Goal: Use online tool/utility: Utilize a website feature to perform a specific function

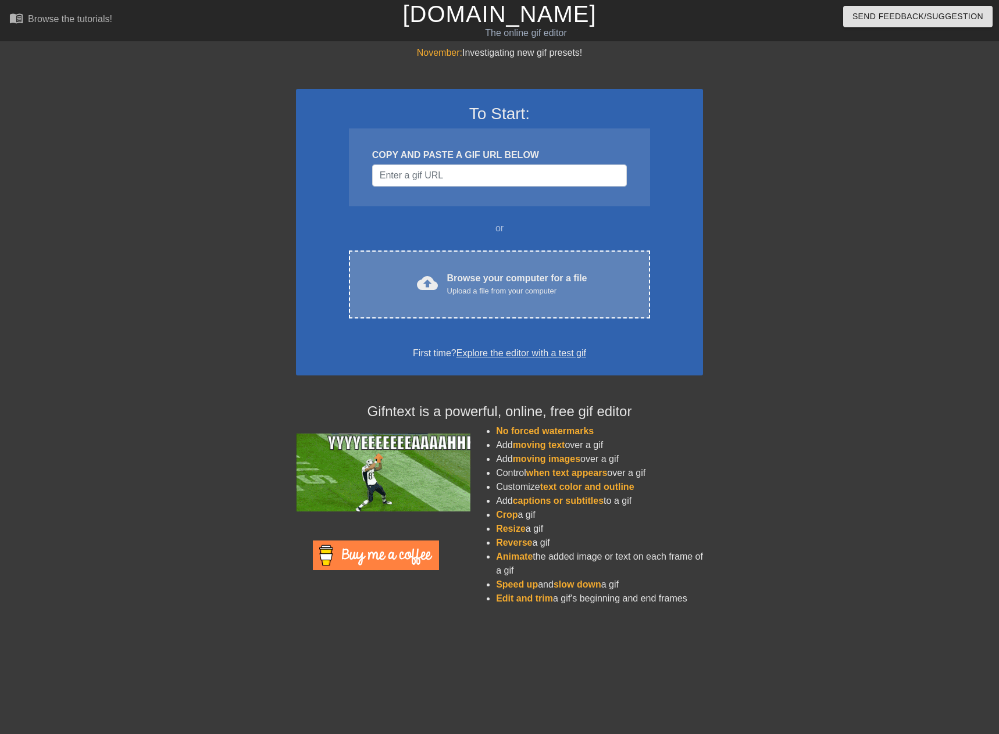
click at [458, 283] on div "Browse your computer for a file Upload a file from your computer" at bounding box center [517, 285] width 140 height 26
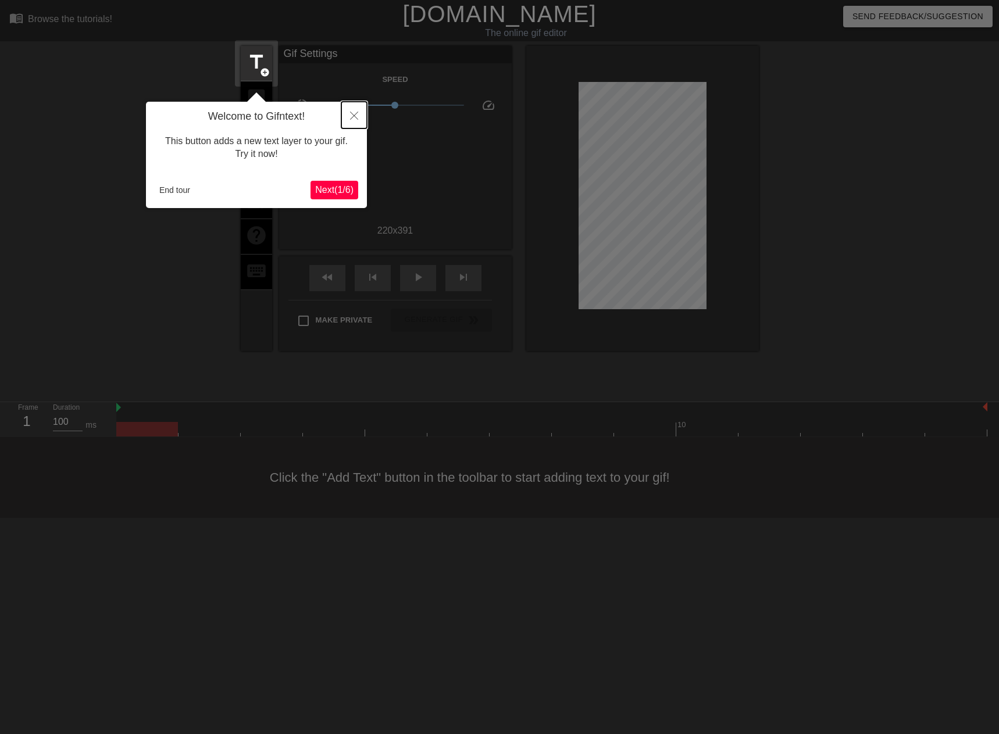
click at [354, 109] on button "Close" at bounding box center [354, 115] width 26 height 27
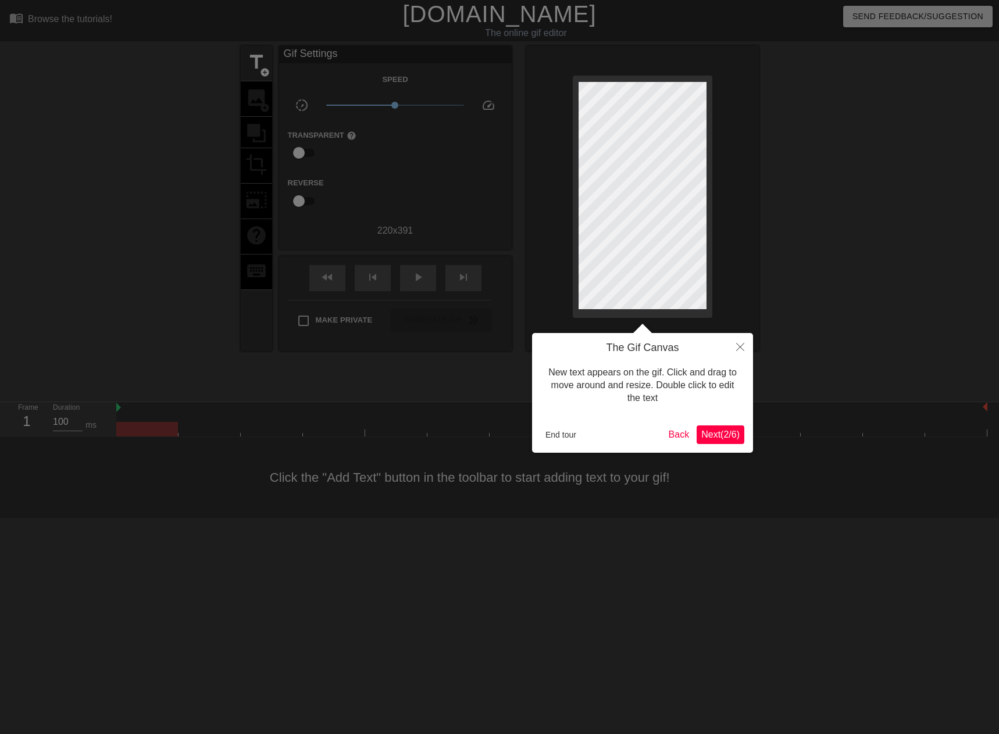
click at [712, 436] on span "Next ( 2 / 6 )" at bounding box center [720, 435] width 38 height 10
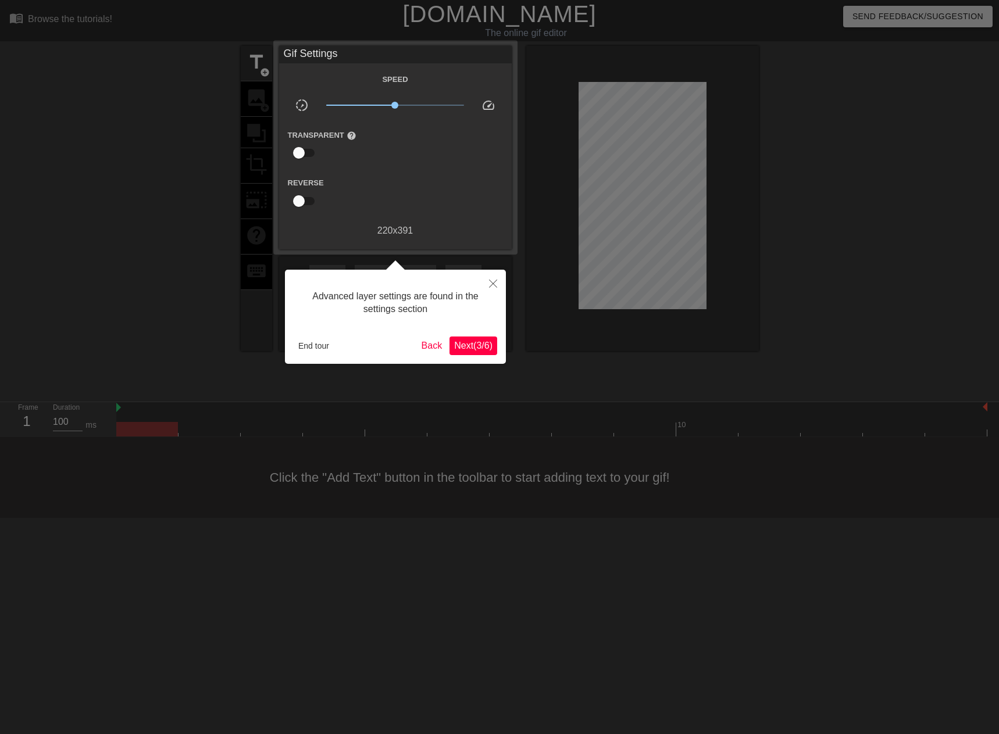
click at [479, 350] on span "Next ( 3 / 6 )" at bounding box center [473, 346] width 38 height 10
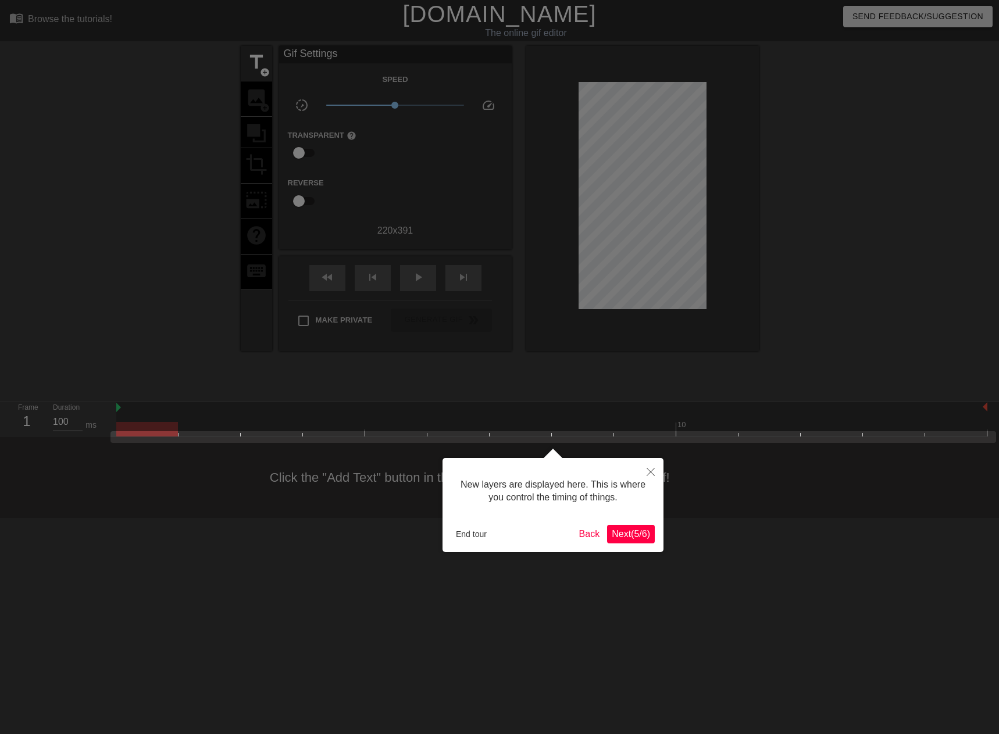
scroll to position [10, 0]
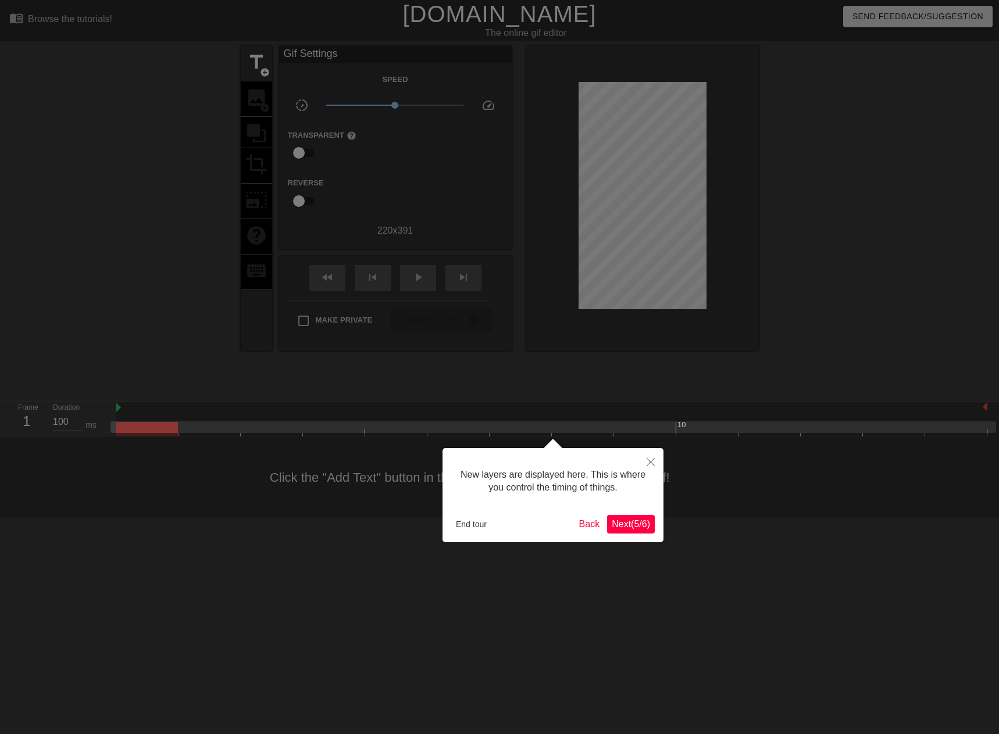
click at [628, 529] on span "Next ( 5 / 6 )" at bounding box center [631, 524] width 38 height 10
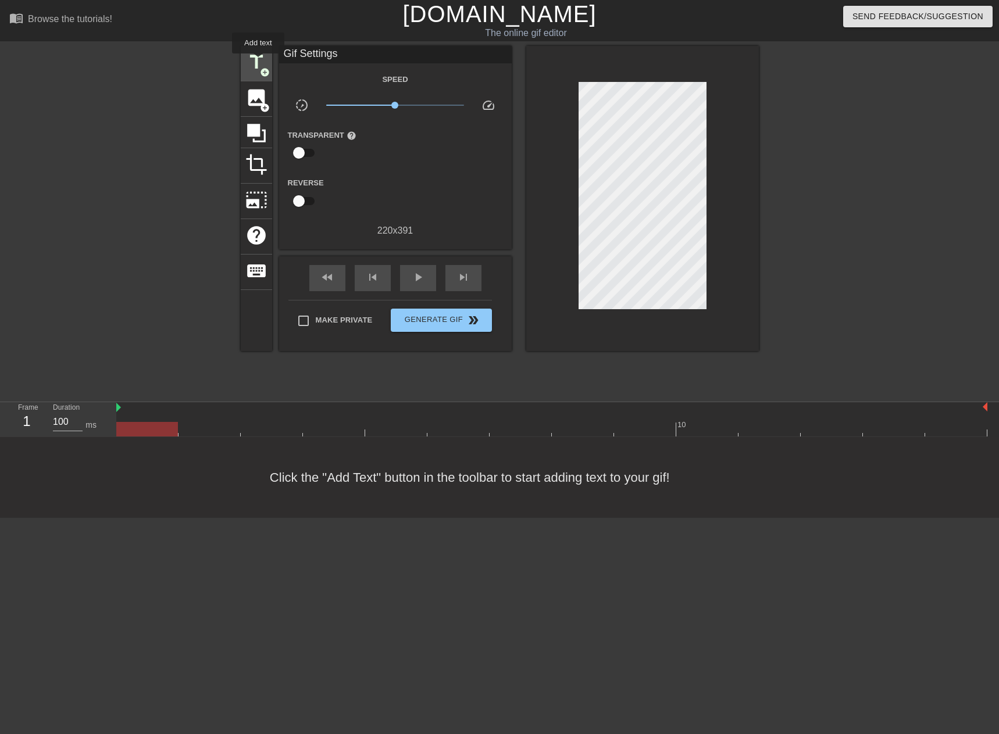
click at [258, 62] on span "title" at bounding box center [256, 62] width 22 height 22
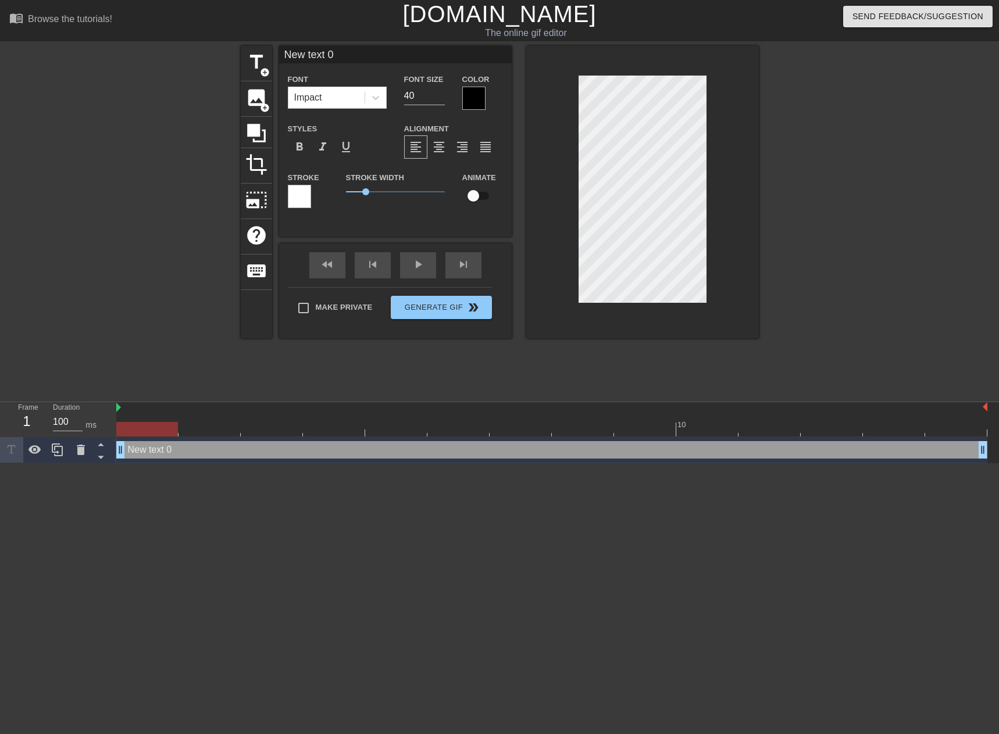
scroll to position [2, 1]
type input "New txt 0"
type textarea "New txt 0"
type input "New xt 0"
type textarea "New xt 0"
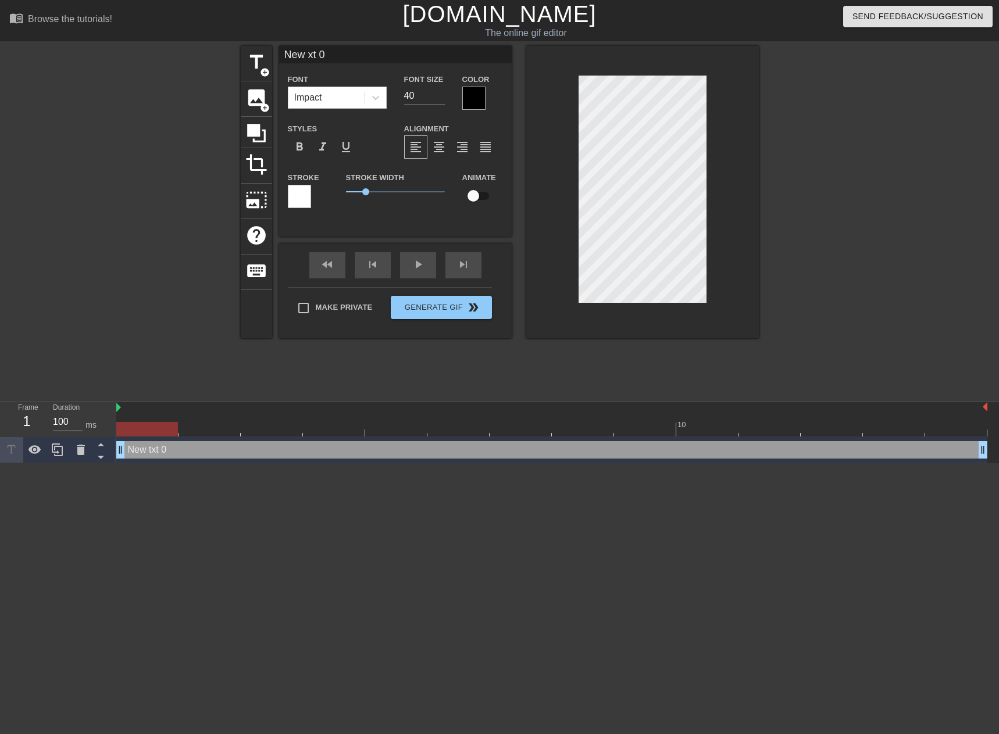
type input "Newxt 0"
type textarea "Newxt 0"
type input "Next 0"
type textarea "Next 0"
type input "Nxt 0"
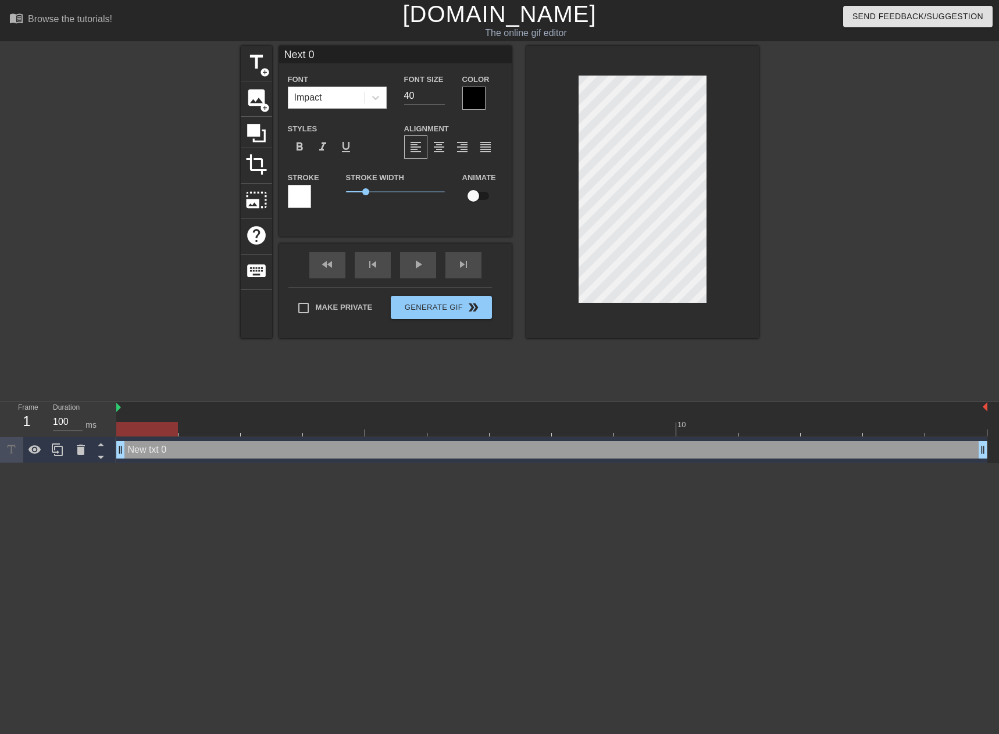
type textarea "Nxt 0"
type input "xt 0"
type textarea "xt 0"
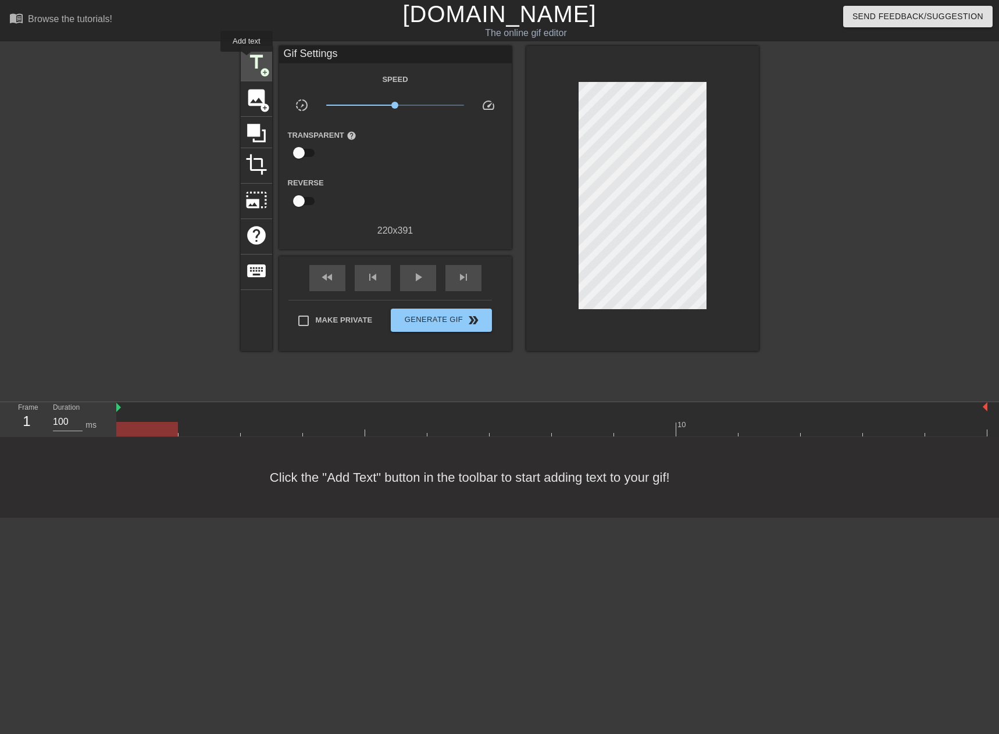
click at [247, 60] on span "title" at bounding box center [256, 62] width 22 height 22
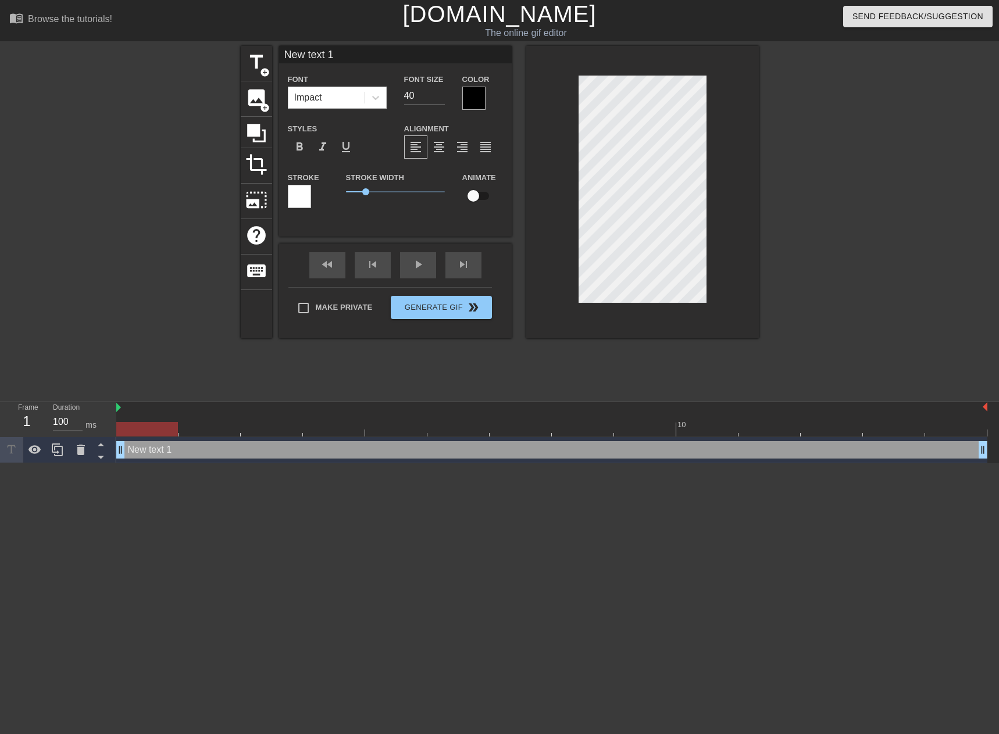
scroll to position [2, 3]
type input "New 1"
type textarea "New 1"
type input "New 1"
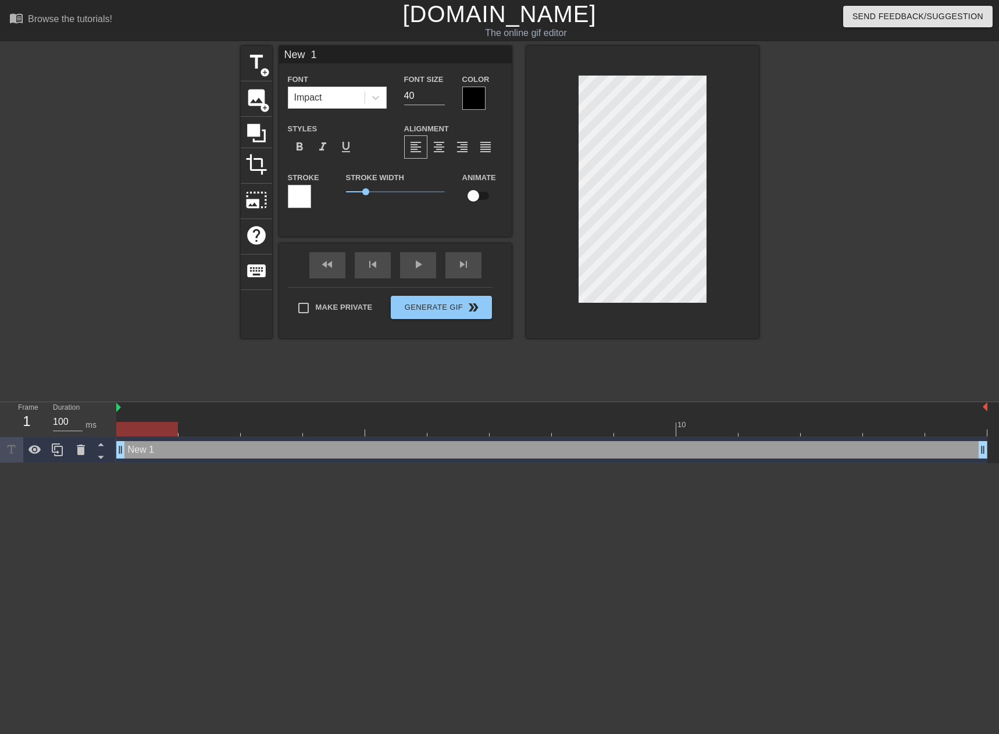
type textarea "New 1"
type input "Ne 1"
type textarea "Ne 1"
type input "N 1"
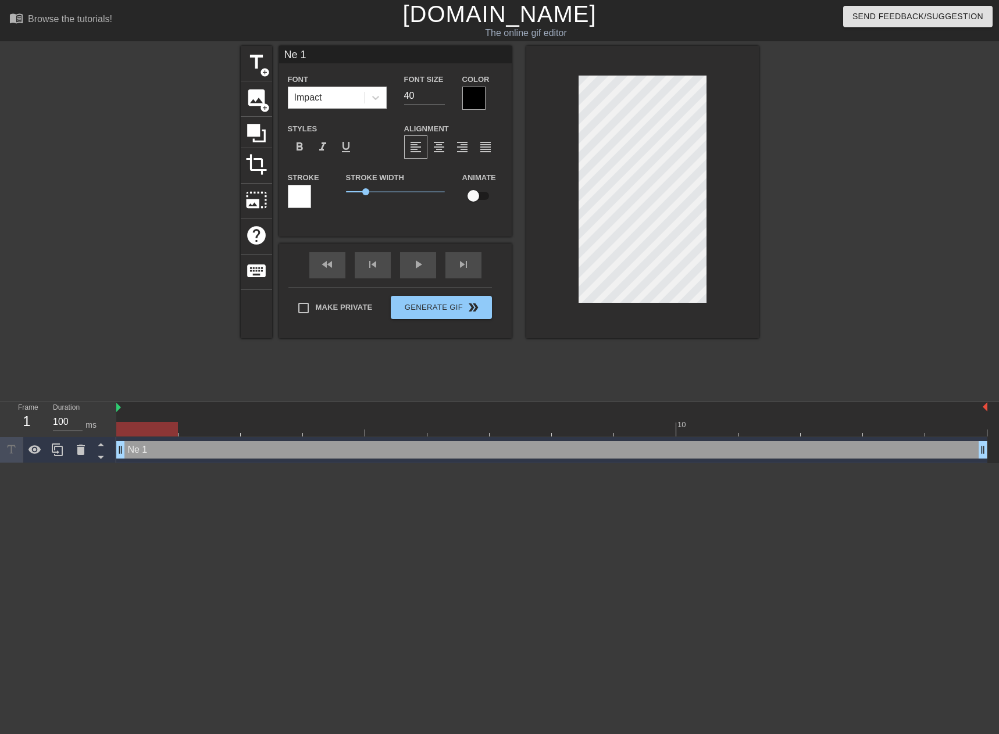
type textarea "N 1"
type input "1"
type textarea "1"
type input "น"
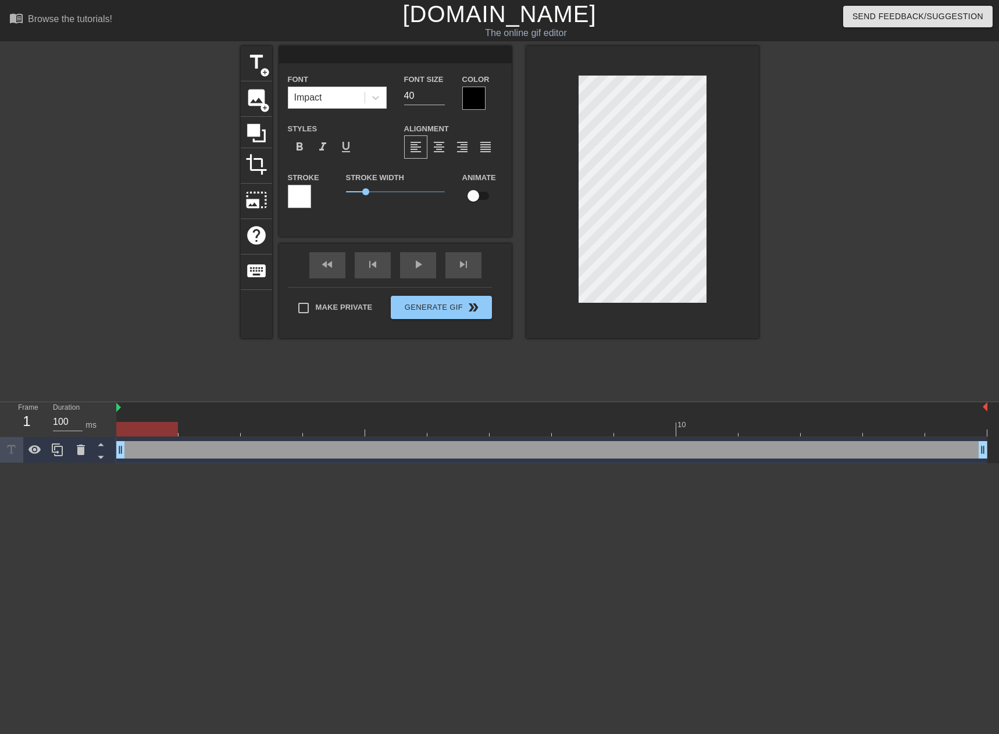
type textarea "น"
type input "น่"
type textarea "น่"
type input "น่า"
type textarea "น่า"
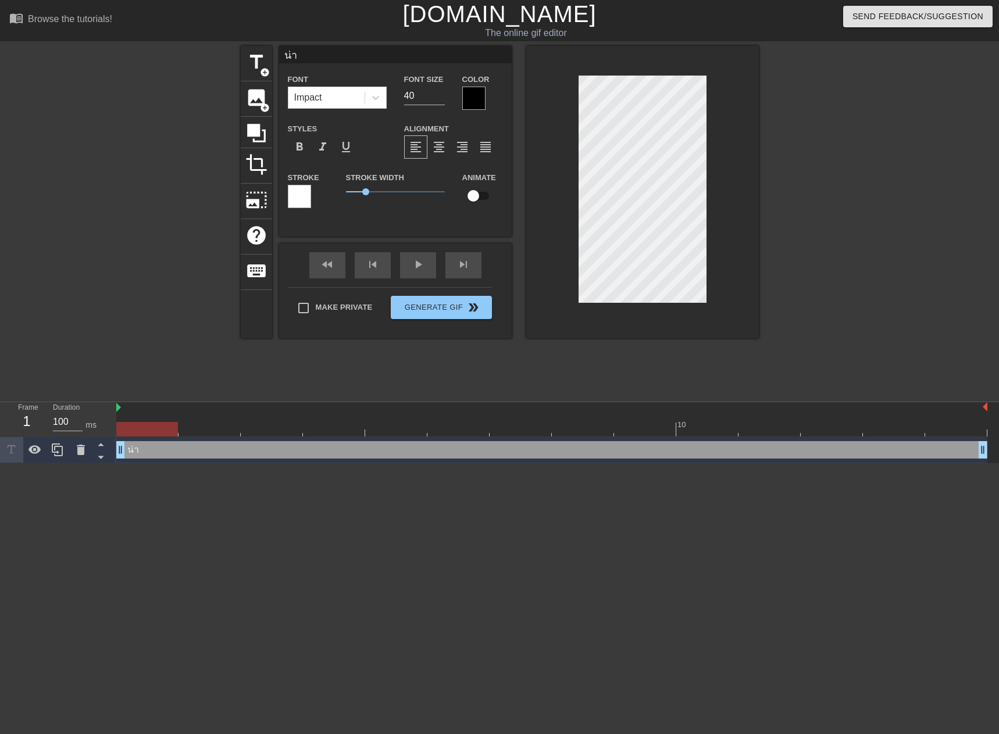
type input "น่าร"
type textarea "น่าร"
type input "น่ารั"
type textarea "น่ารั"
type input "น่ารัก"
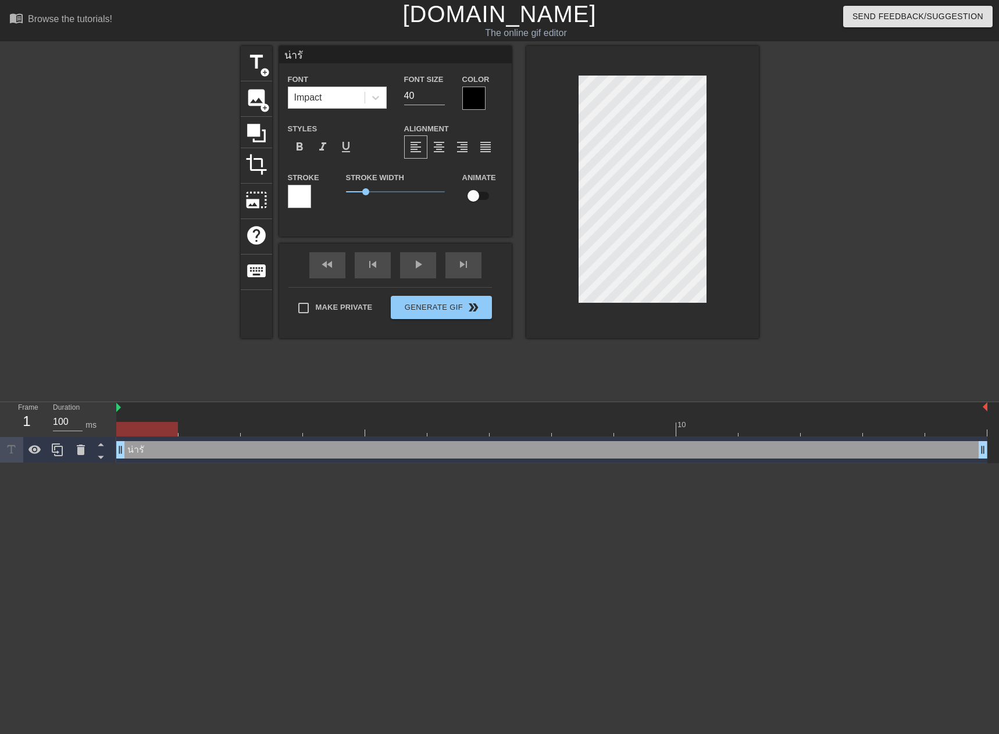
type textarea "น่ารัก"
type input "น่ารักอ"
type textarea "น่ารักอ"
type input "น่ารักอ่"
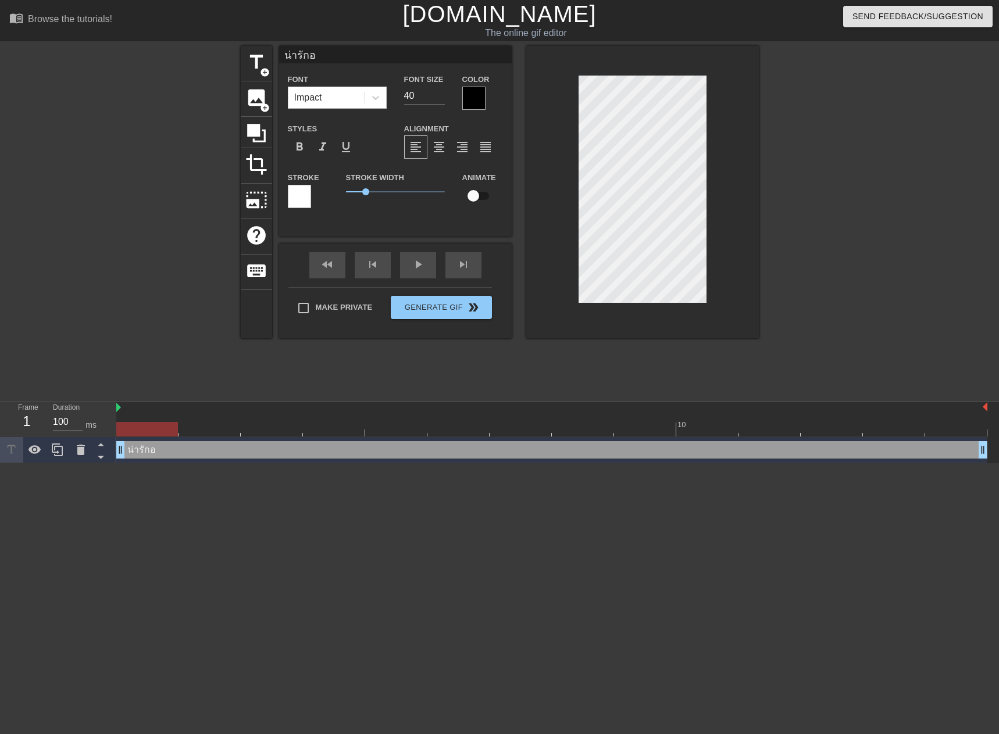
type textarea "น่ารักอ่"
type input "น่ารักอ่ะ"
type textarea "น่ารักอ่ะ"
type input "น่ารักอ่ะค"
type textarea "น่ารักอ่ะค"
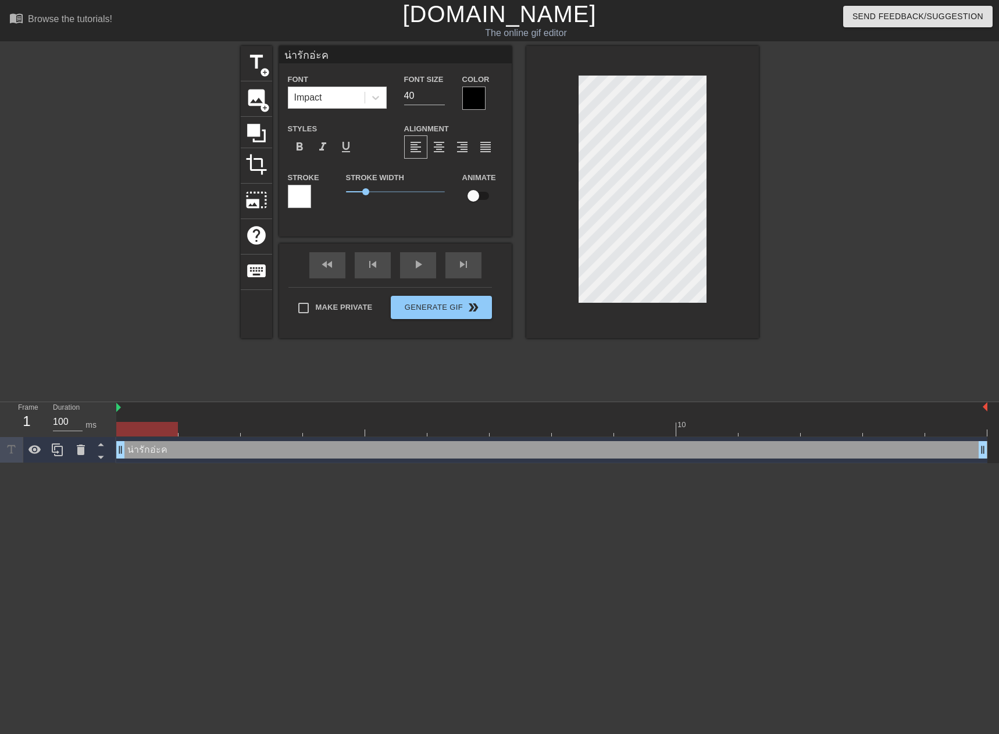
scroll to position [2, 3]
type input "น่ารักอ่ะค่"
type textarea "น่ารักอ่ะค่"
type input "น่ารักอ่ะค่ะ"
type textarea "น่ารักอ่ะค่ะ"
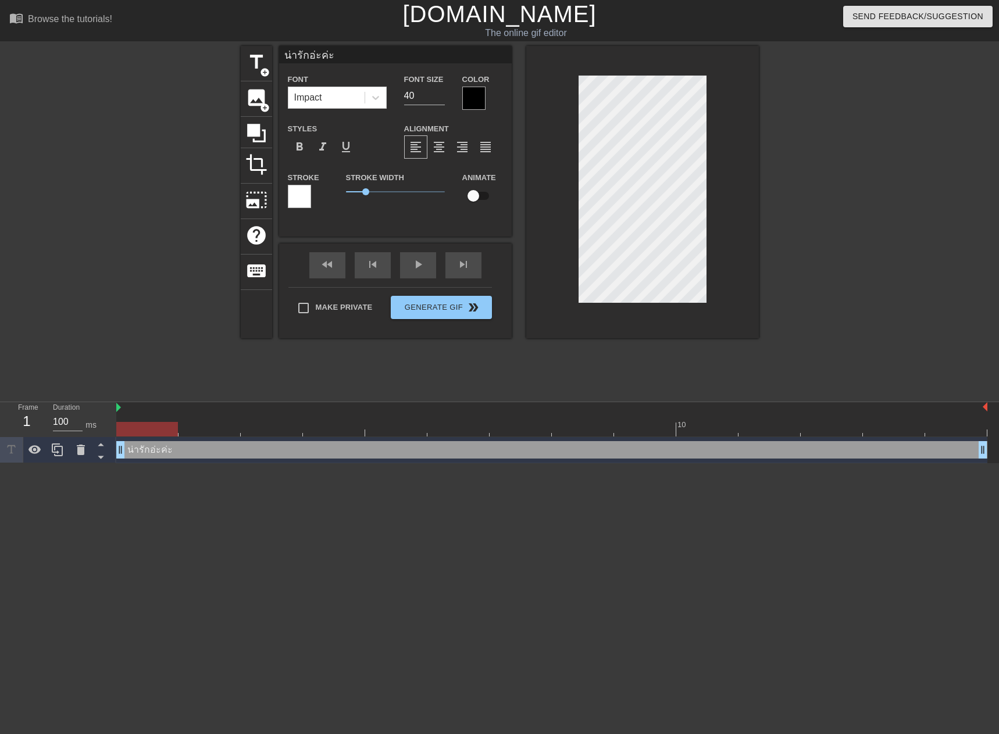
type input "น่ารักอ่ะค่ะ"
type textarea "น่ารักอ่ะค่ะ"
type input "น่ารักอ่ะค่ะ"
type textarea "น่ารักอ่ะค่ะ"
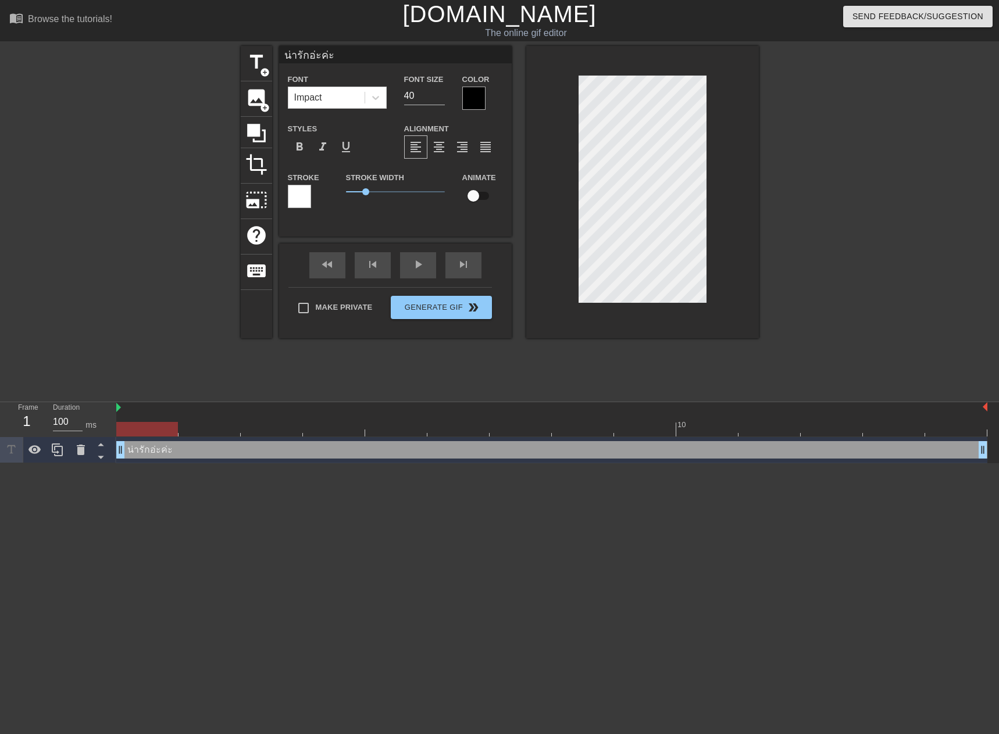
type input "น่ารักอ่ะค่ะ ห"
type textarea "น่ารักอ่ะค่ะ ห"
type input "น่ารักอ่ะค่ะ หน"
type textarea "น่ารักอ่ะค่ะ หน"
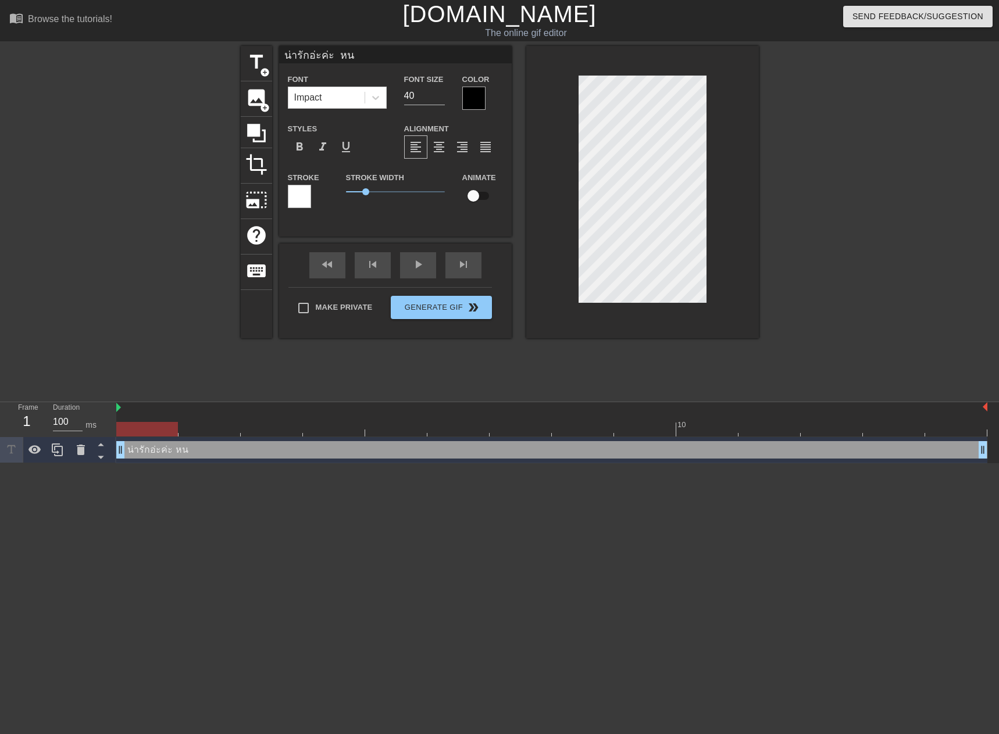
type input "น่ารักอ่ะค่ะ หนู"
type textarea "น่ารักอ่ะค่ะ หนู"
type input "น่ารักอ่ะค่ะ หนูจ"
type textarea "น่ารักอ่ะค่ะ หนูจ"
type input "น่ารักอ่ะค่ะ หนูจอ"
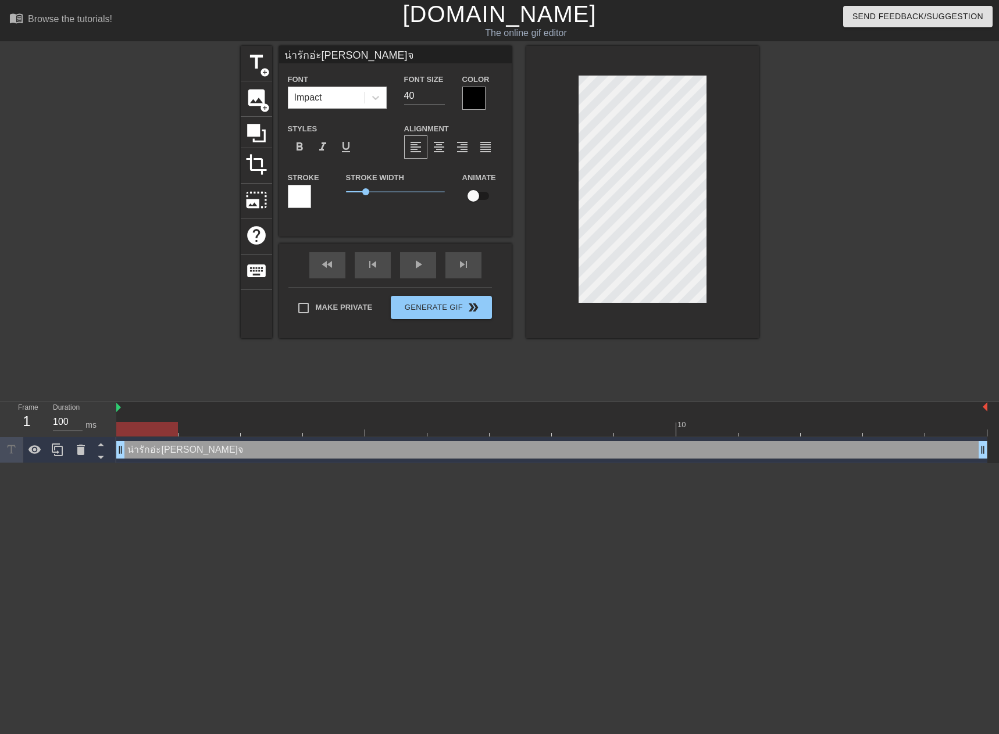
type textarea "น่ารักอ่ะค่ะ หนูจอ"
type input "น่ารักอ่ะค่ะ หนูจอง"
type textarea "น่ารักอ่ะค่ะ หนูจอง"
type input "น่ารักอ่ะค่ะ หนูจองแ"
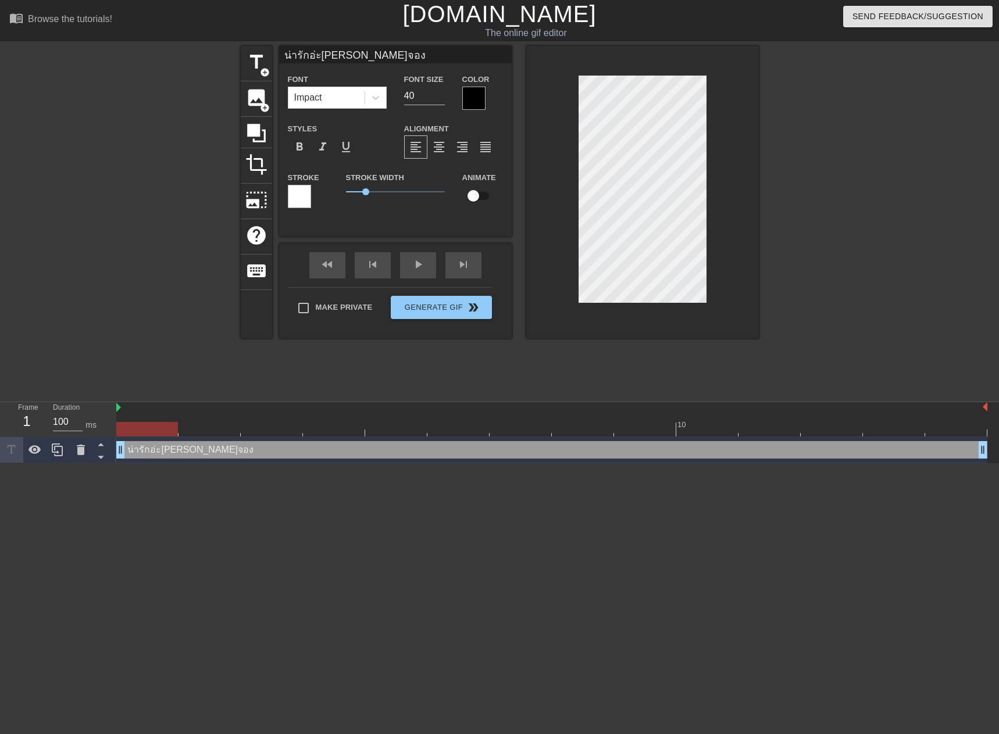
type textarea "น่ารักอ่ะค่ะ หนูจองแ"
type input "น่ารักอ่ะค่ะ หนูจองแว"
type textarea "น่ารักอ่ะค่ะ หนูจองแว"
type input "น่ารักอ่ะค่ะ หนูจองแว้"
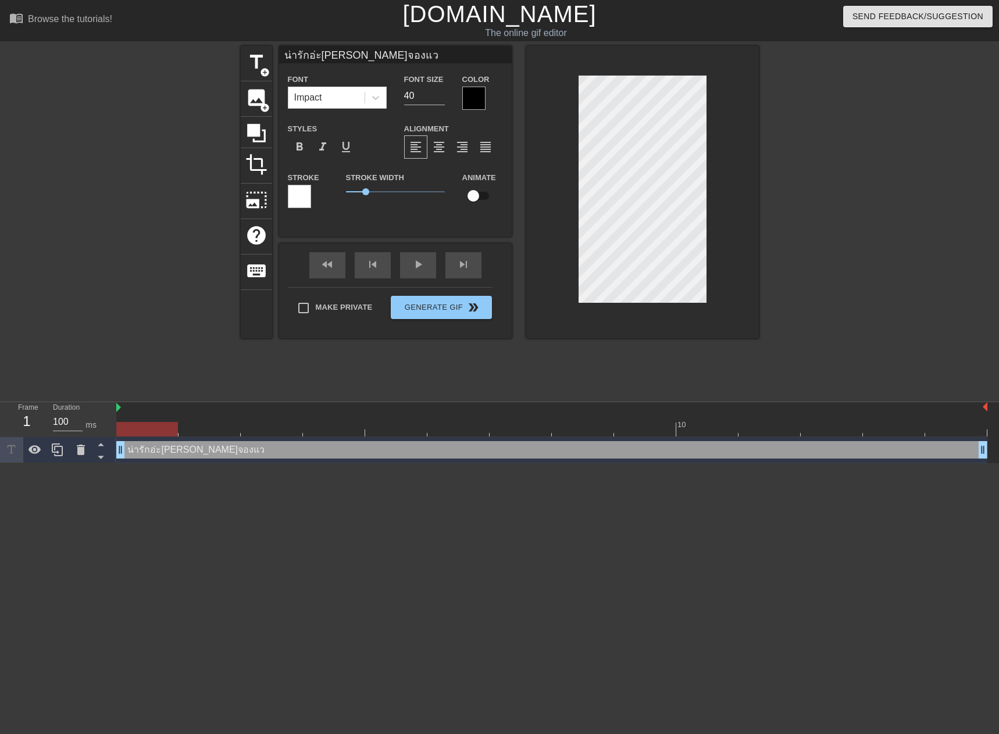
type textarea "น่ารักอ่ะค่ะ หนูจองแว้"
type input "น่ารักอ่ะค่ะ หนูจองแว้ว"
type textarea "น่ารักอ่ะค่ะ หนูจองแว้ว"
click at [443, 97] on input "39" at bounding box center [424, 96] width 41 height 19
click at [443, 97] on input "38" at bounding box center [424, 96] width 41 height 19
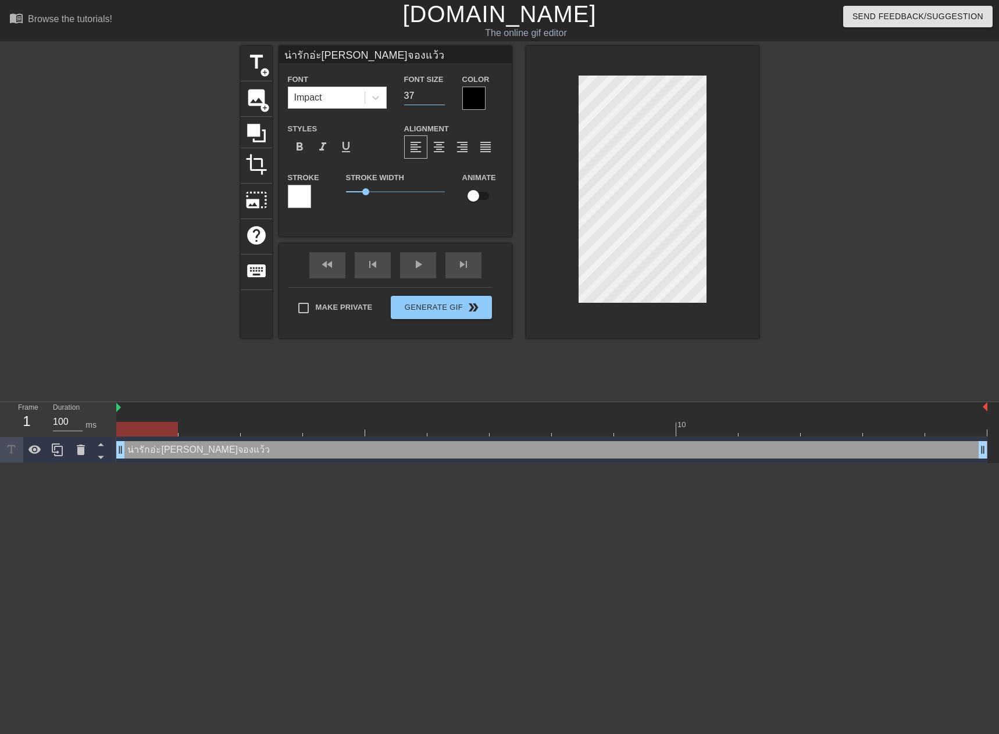
click at [443, 97] on input "37" at bounding box center [424, 96] width 41 height 19
click at [443, 97] on input "36" at bounding box center [424, 96] width 41 height 19
type input "35"
click at [443, 97] on input "35" at bounding box center [424, 96] width 41 height 19
click at [465, 311] on button "Generate Gif double_arrow" at bounding box center [441, 307] width 101 height 23
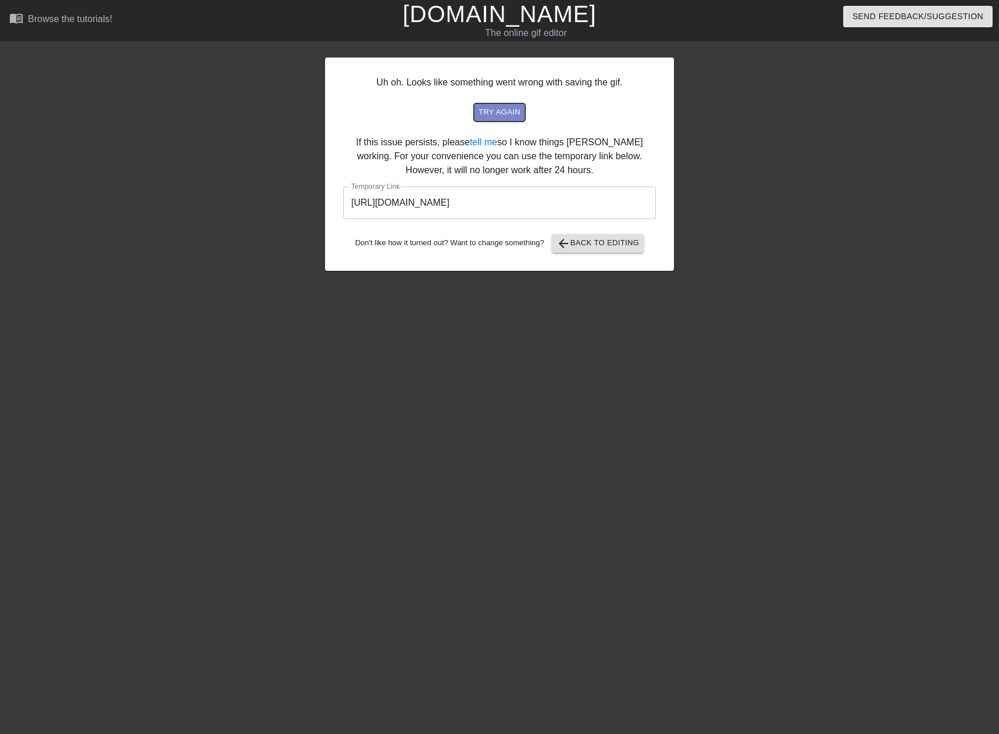
click at [511, 109] on span "try again" at bounding box center [500, 112] width 42 height 13
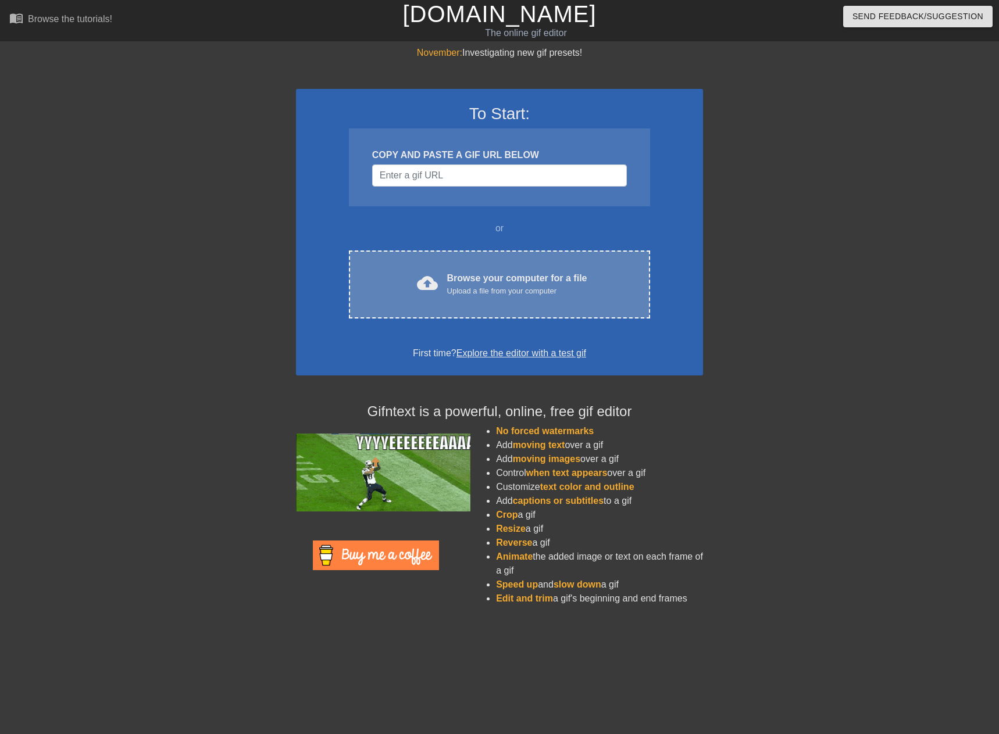
click at [454, 282] on div "Browse your computer for a file Upload a file from your computer" at bounding box center [517, 285] width 140 height 26
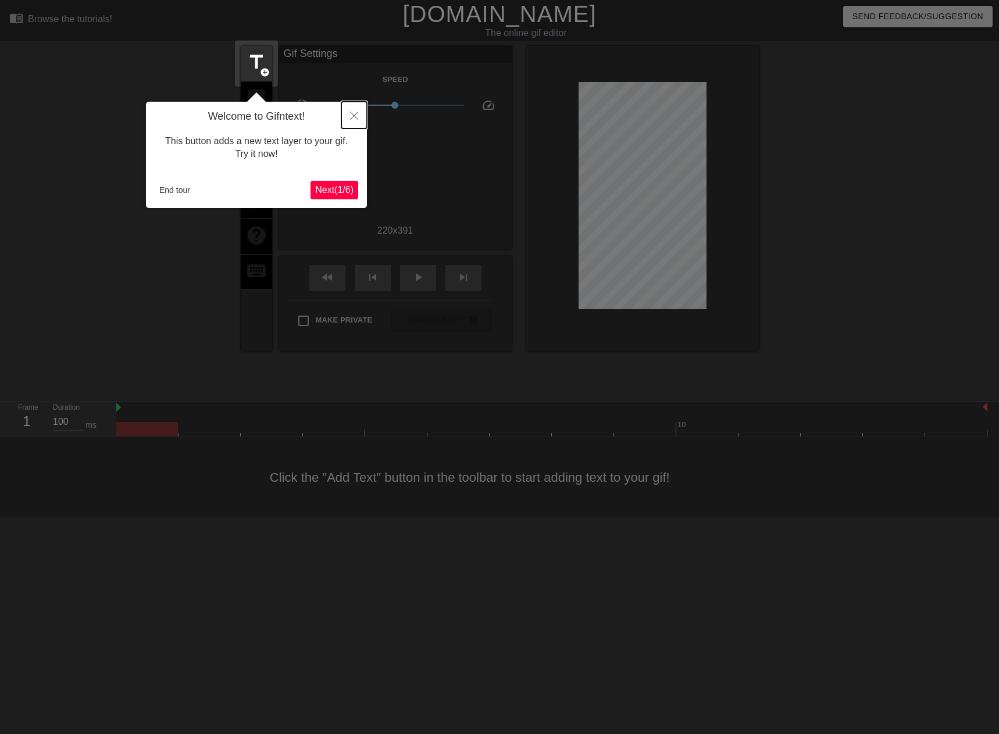
click at [352, 116] on icon "Close" at bounding box center [354, 116] width 8 height 8
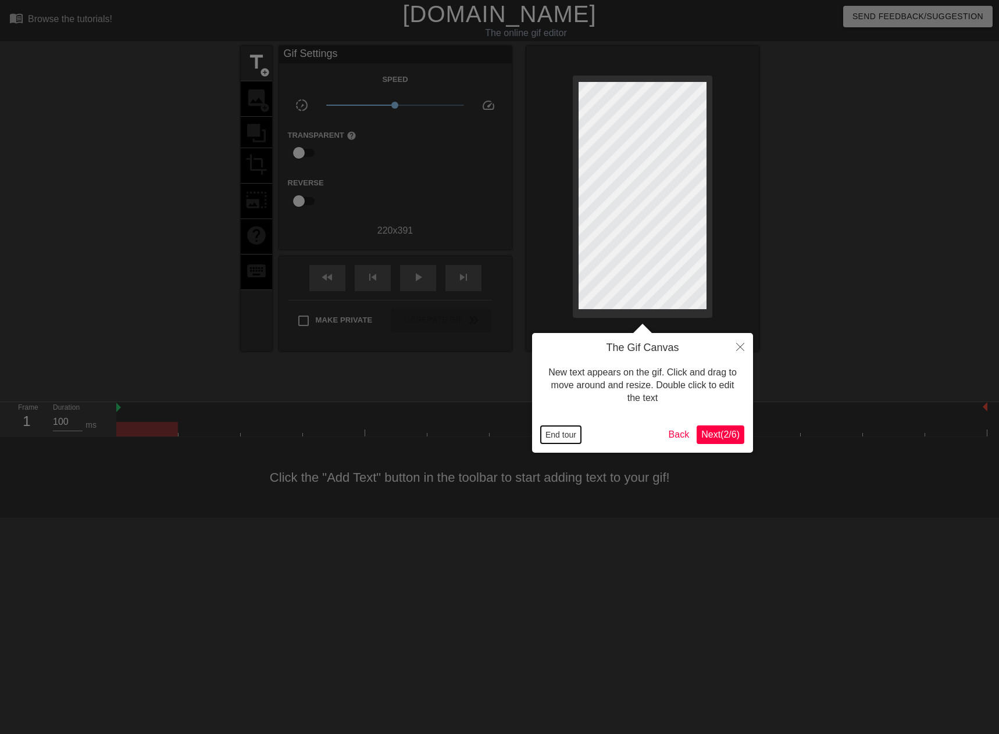
click at [562, 433] on button "End tour" at bounding box center [561, 434] width 40 height 17
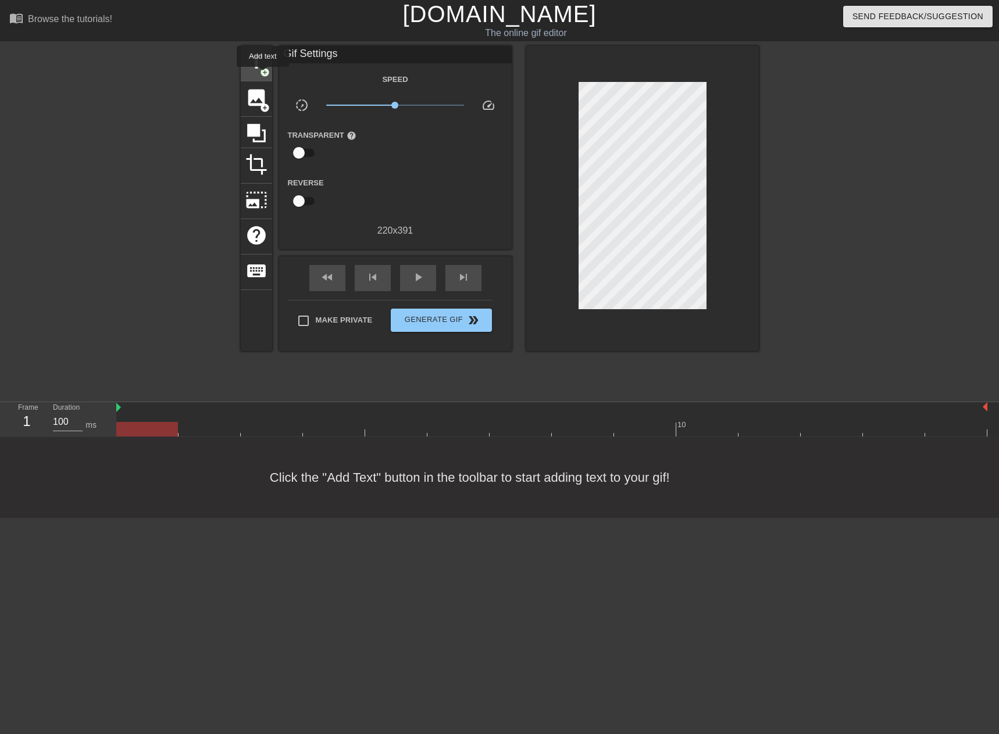
click at [263, 75] on span "add_circle" at bounding box center [265, 72] width 10 height 10
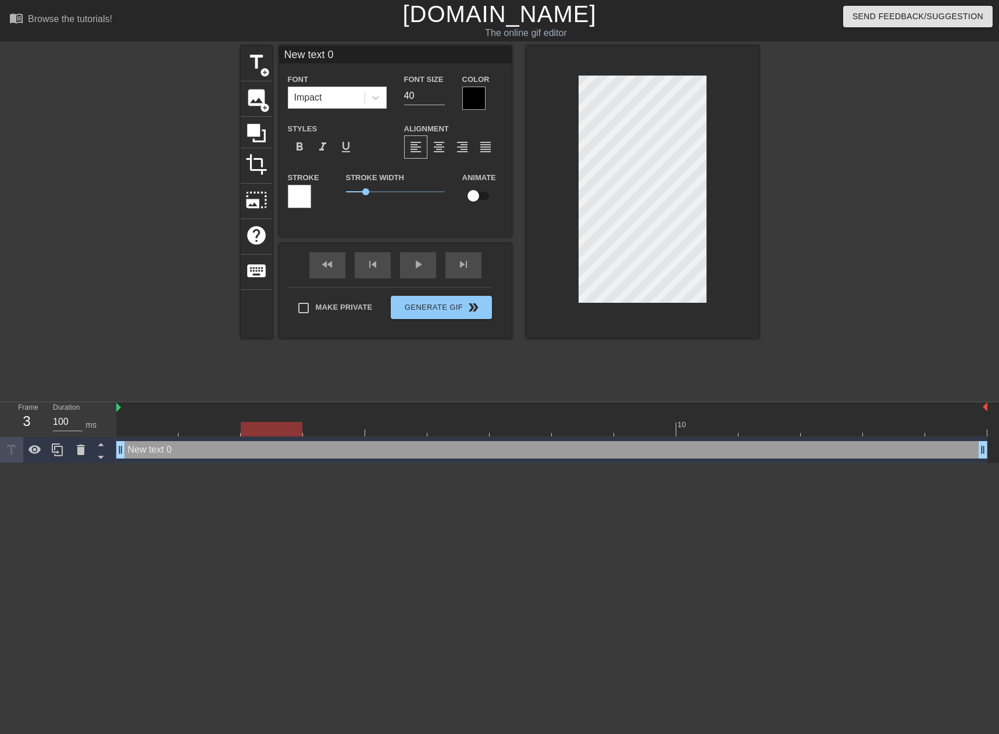
scroll to position [2, 1]
type input "New teนxt 0"
type textarea "New teนxt 0"
type input "New teน่xt 0"
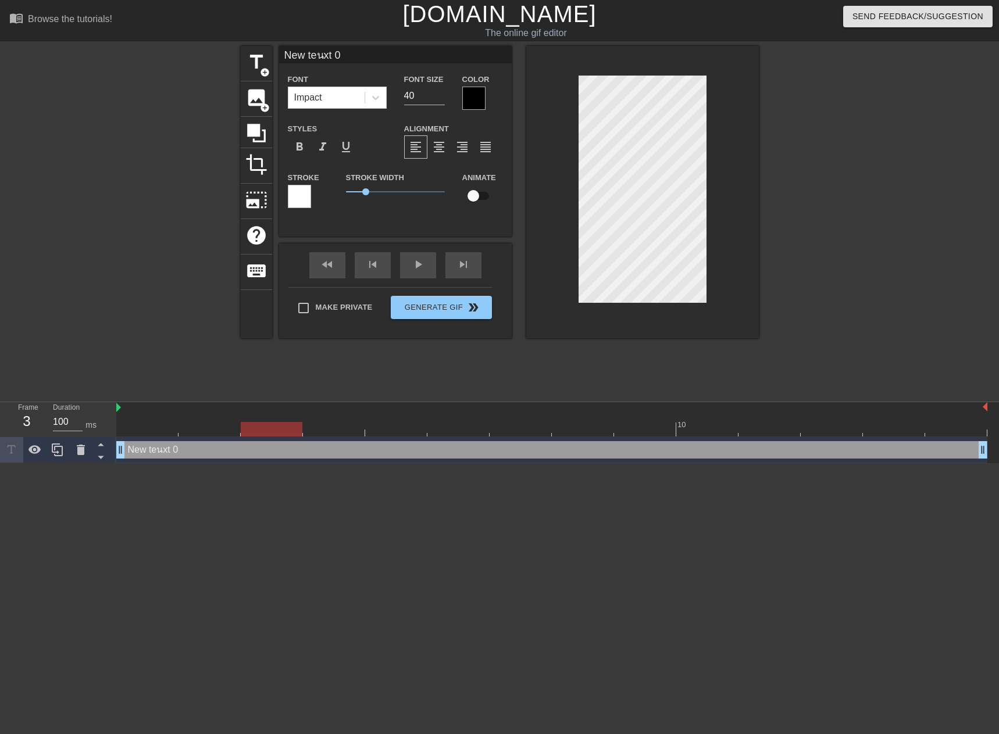
type textarea "New teน่xt 0"
type input "New teน่าxt 0"
type textarea "New teน่าxt 0"
type input "New teน่ารxt 0"
type textarea "New teน่ารxt 0"
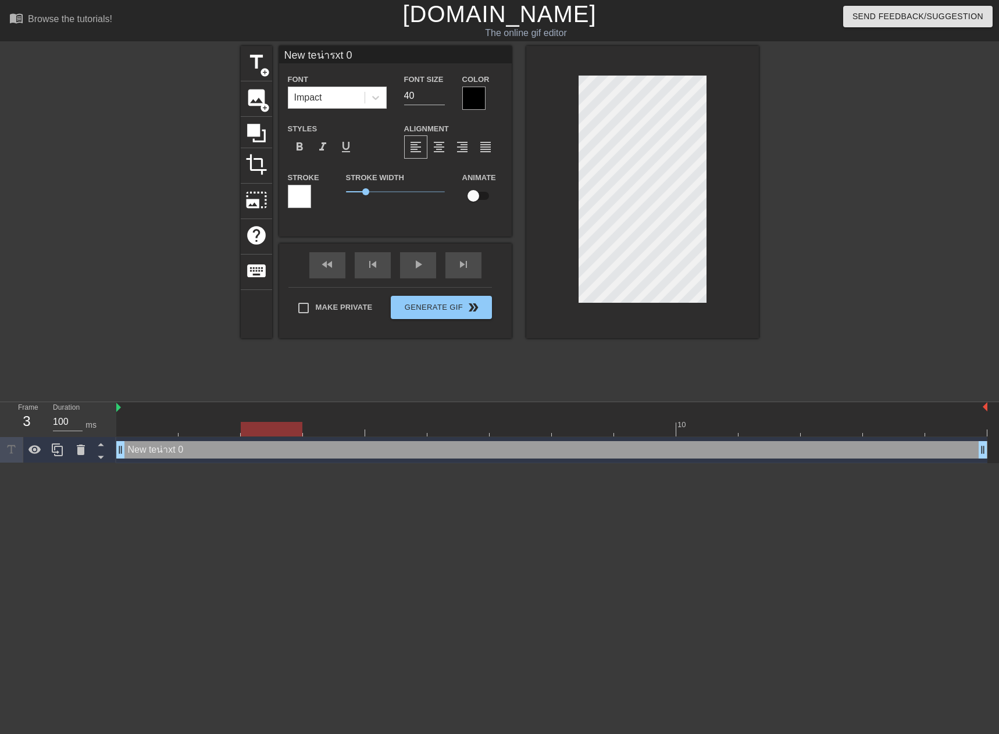
scroll to position [2, 3]
type input "New teน่ารัxt 0"
type textarea "New teน่ารัxt 0"
type input "New teน่ารักxt 0"
type textarea "New teน่ารักxt 0"
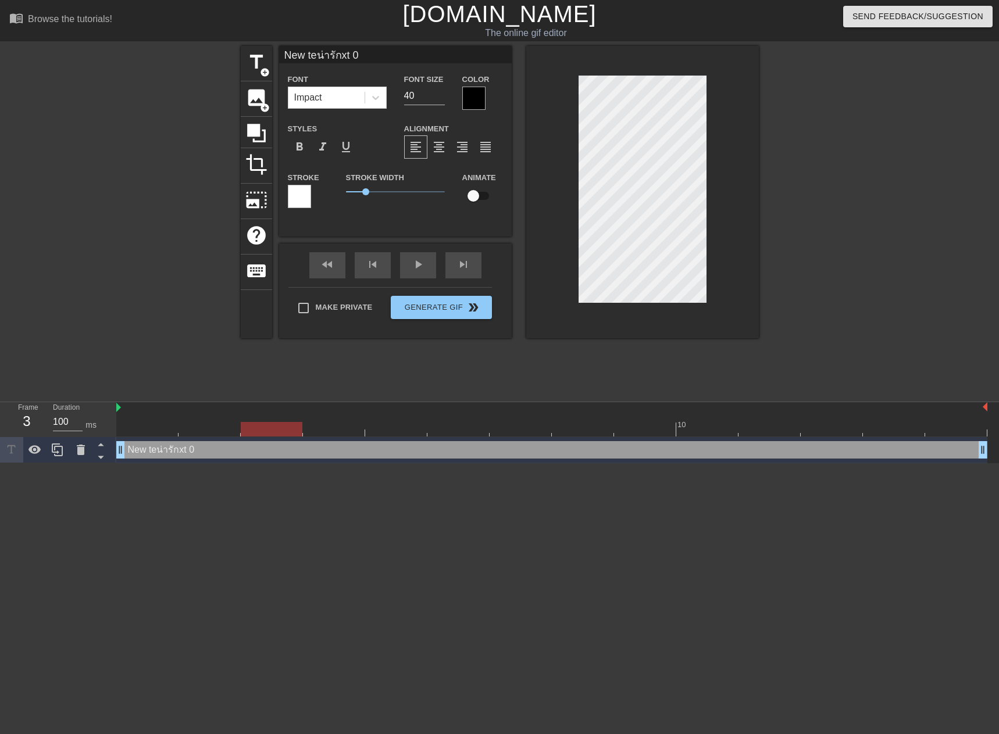
scroll to position [2, 4]
type input "New teน่ารักอxt 0"
type textarea "New teน่ารักอxt 0"
type input "New teน่ารักอ่xt 0"
type textarea "New teน่ารักอ่xt 0"
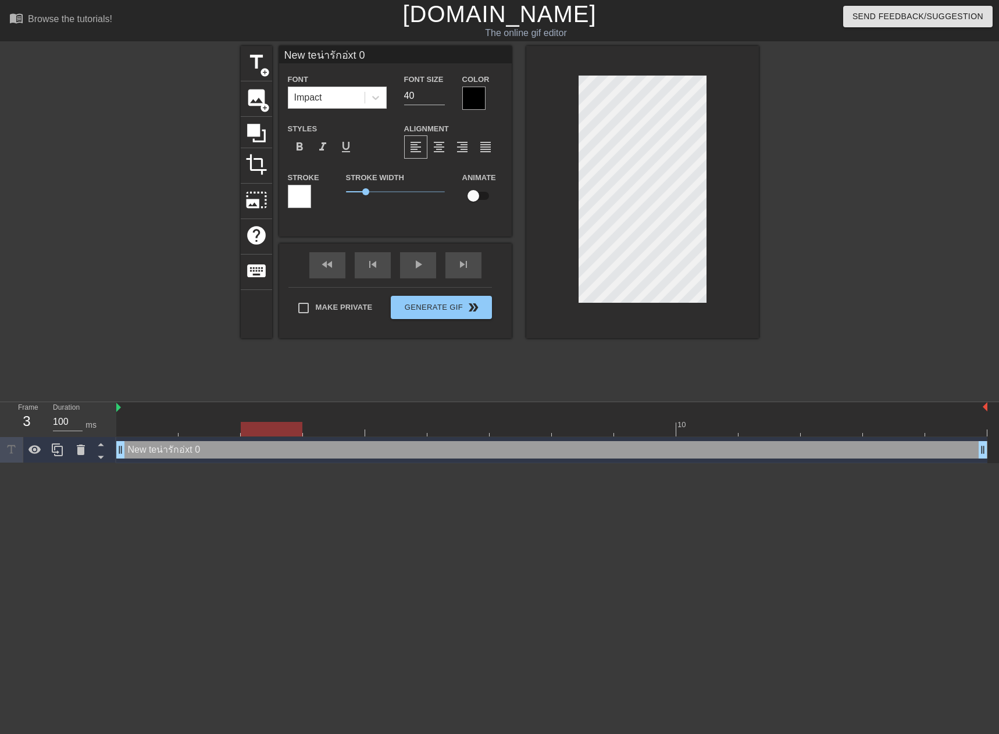
type input "New teน่ารักอ่ะxt 0"
type textarea "New teน่ารักอ่ะxt 0"
type input "New teน่ารักอ่ะคxt 0"
type textarea "New teน่ารักอ่ะคxt 0"
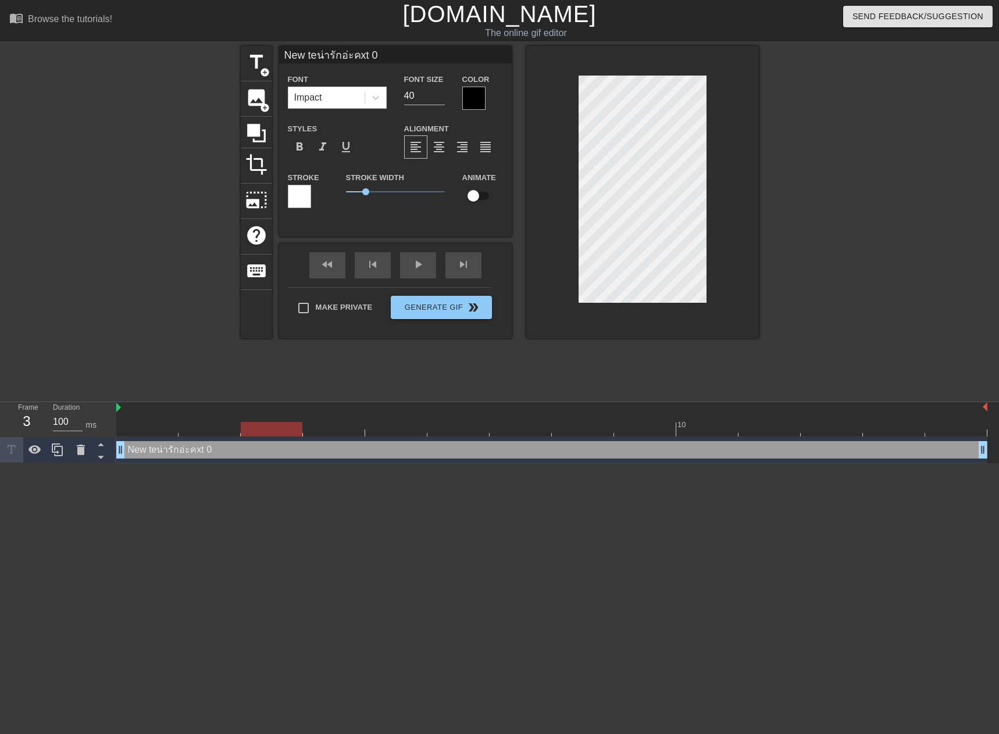
type input "New teน่ารักอ่ะค่xt 0"
type textarea "New teน่ารักอ่ะค่xt 0"
type input "New teน่ารักอ่ะค่ะxt 0"
type textarea "New teน่ารักอ่ะค่ะxt 0"
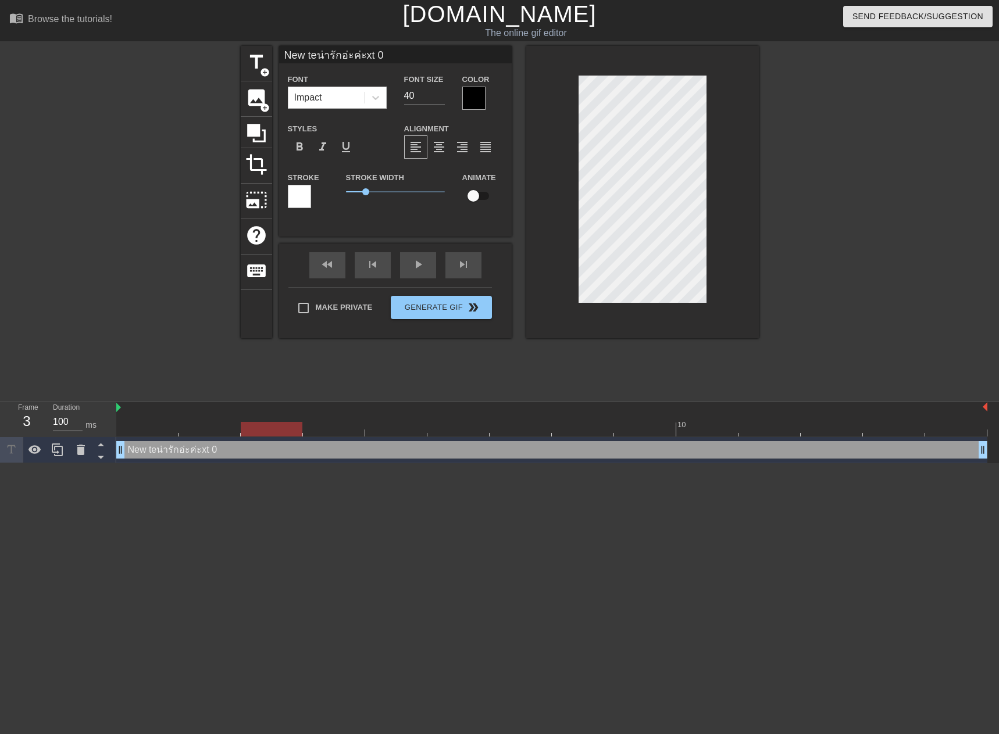
scroll to position [2, 2]
type input "Newน่ารักอ่ะค่ะxt 0"
type textarea "Newน่ารักอ่ะค่ะxt 0"
type input "Neน่ารักอ่ะค่ะxt 0"
type textarea "Neน่ารักอ่ะค่ะxt 0"
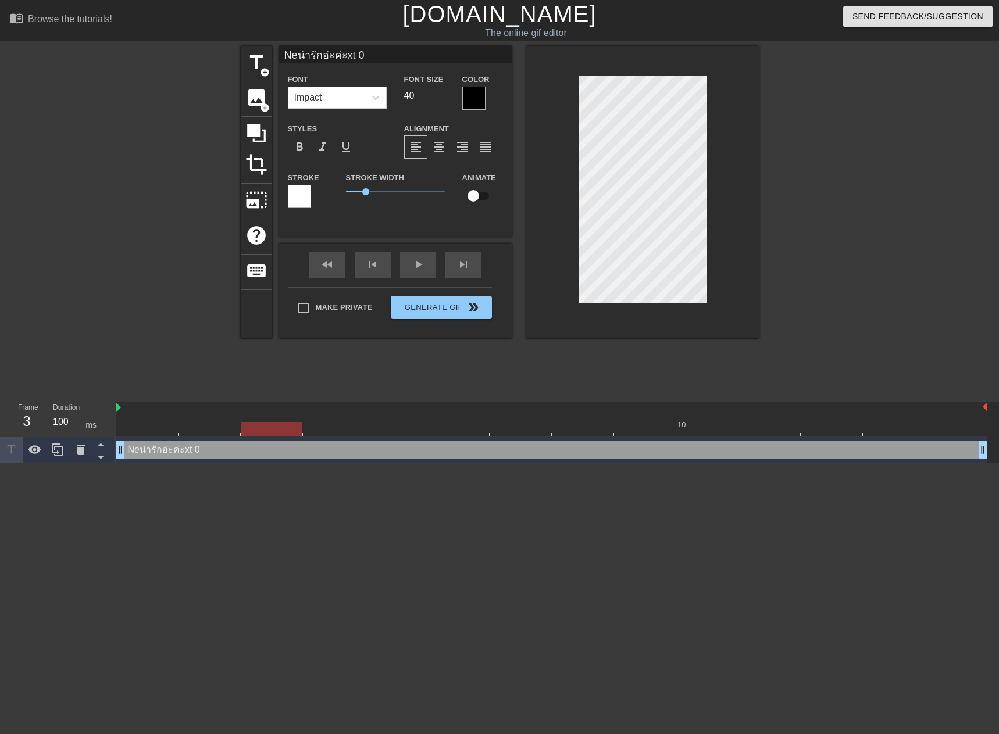
type input "Nน่ารักอ่ะค่ะxt 0"
type textarea "Nน่ารักอ่ะค่ะxt 0"
type input "น่ารักอ่ะค่ะxt 0"
type textarea "น่ารักอ่ะค่ะxt 0"
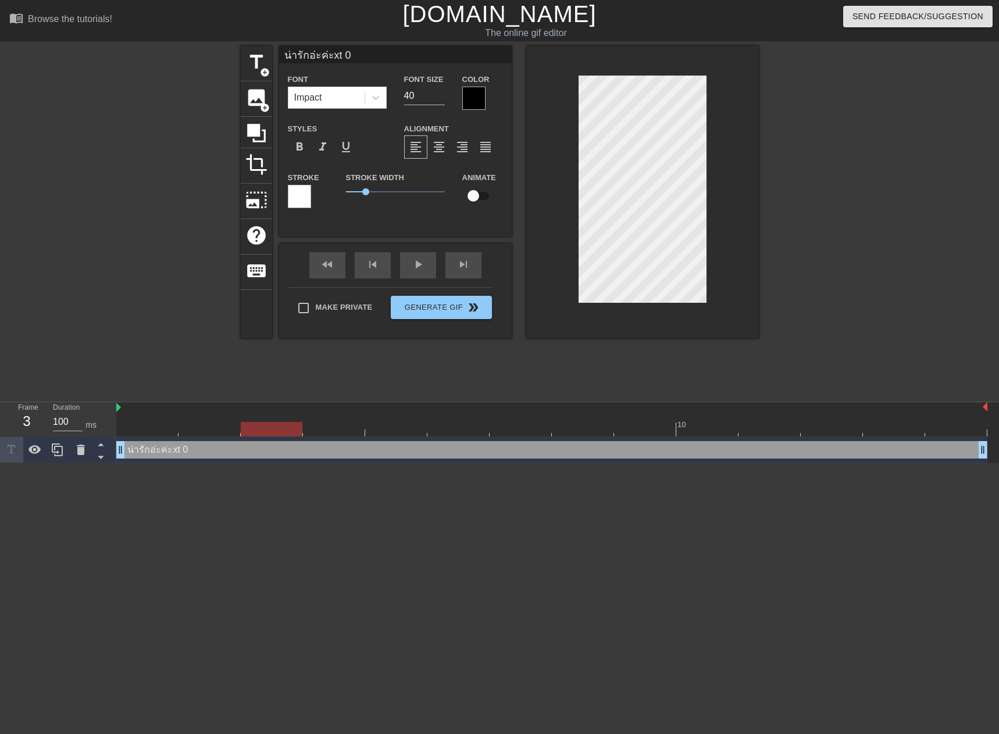
click at [713, 168] on div at bounding box center [642, 192] width 233 height 293
type input "น่ารักอ่ะค่ะ"
type textarea "น่ารักอ่ะค่ะ"
click at [262, 56] on span "title" at bounding box center [256, 62] width 22 height 22
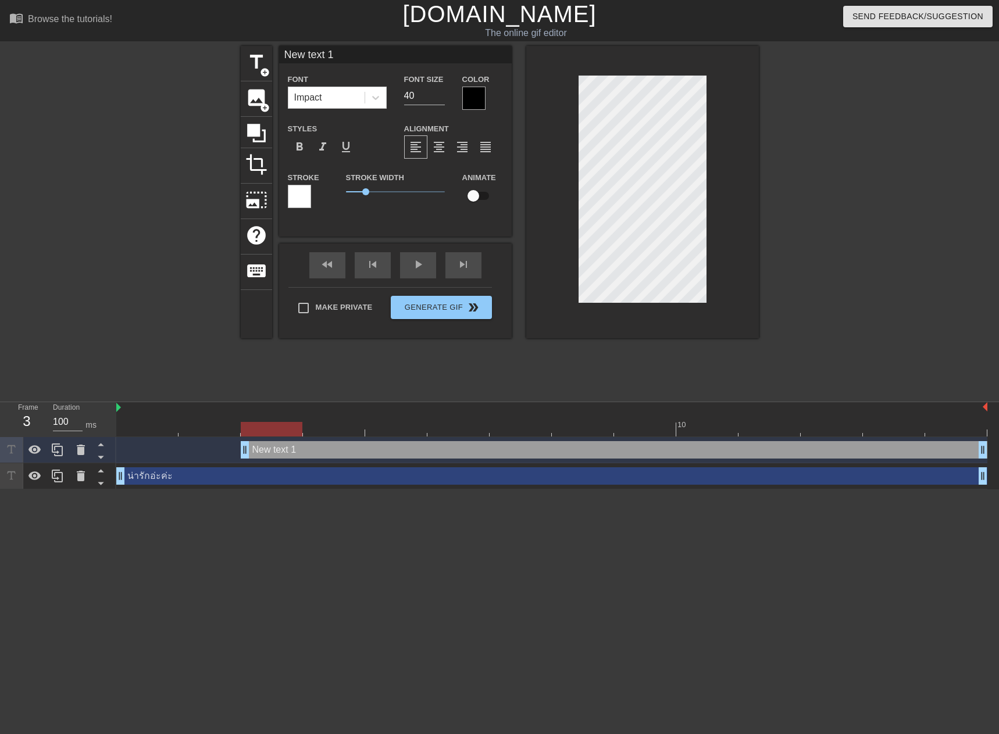
scroll to position [1, 1]
type input "Newห text 1"
type textarea "Newห text 1"
type input "Newหน text 1"
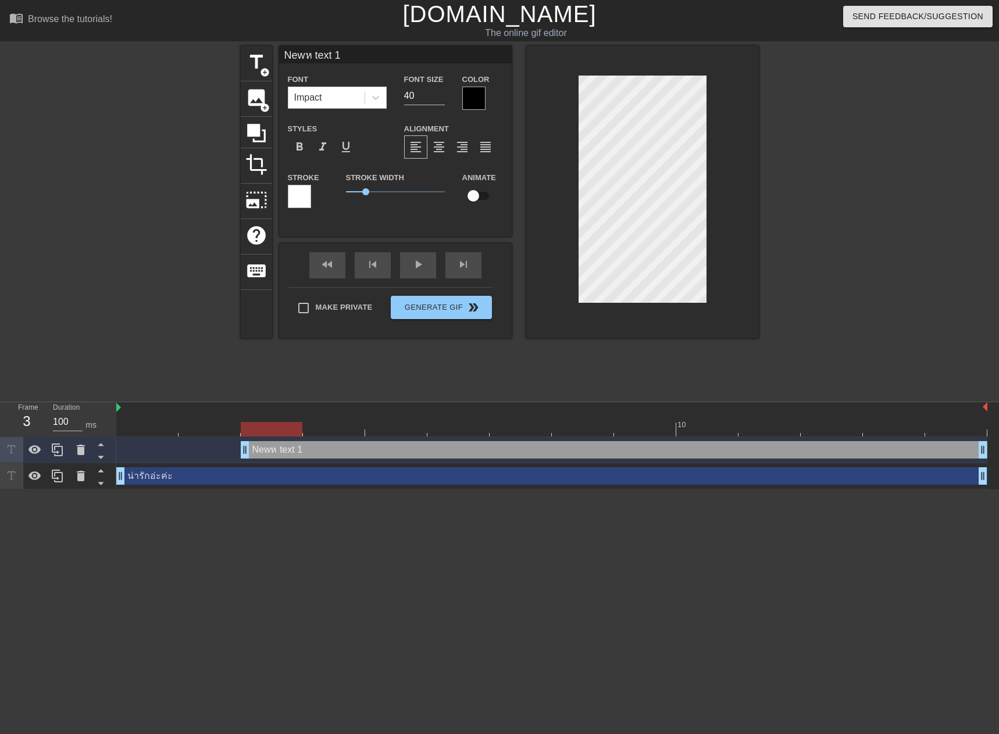
type textarea "Newหน text 1"
type input "Newหนู text 1"
type textarea "Newหนู text 1"
type input "Newหนู๗ text 1"
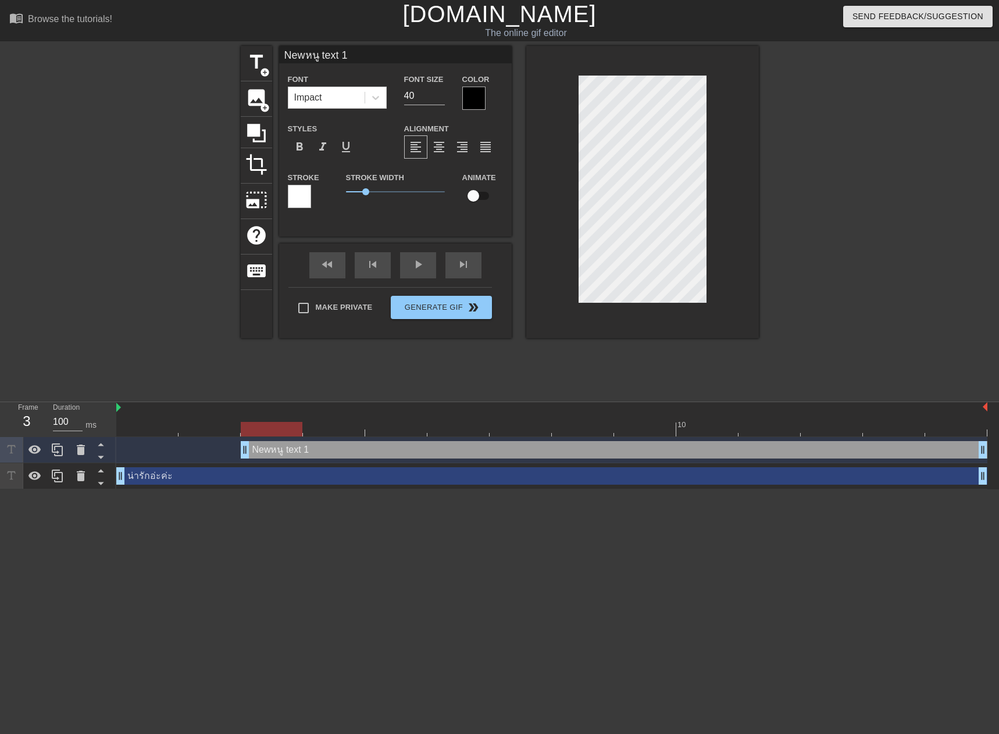
type textarea "Newหนู๗ text 1"
type input "Newหนู๗ฮ text 1"
type textarea "Newหนู๗ฮ text 1"
type input "Newหนู๗ฮ. text 1"
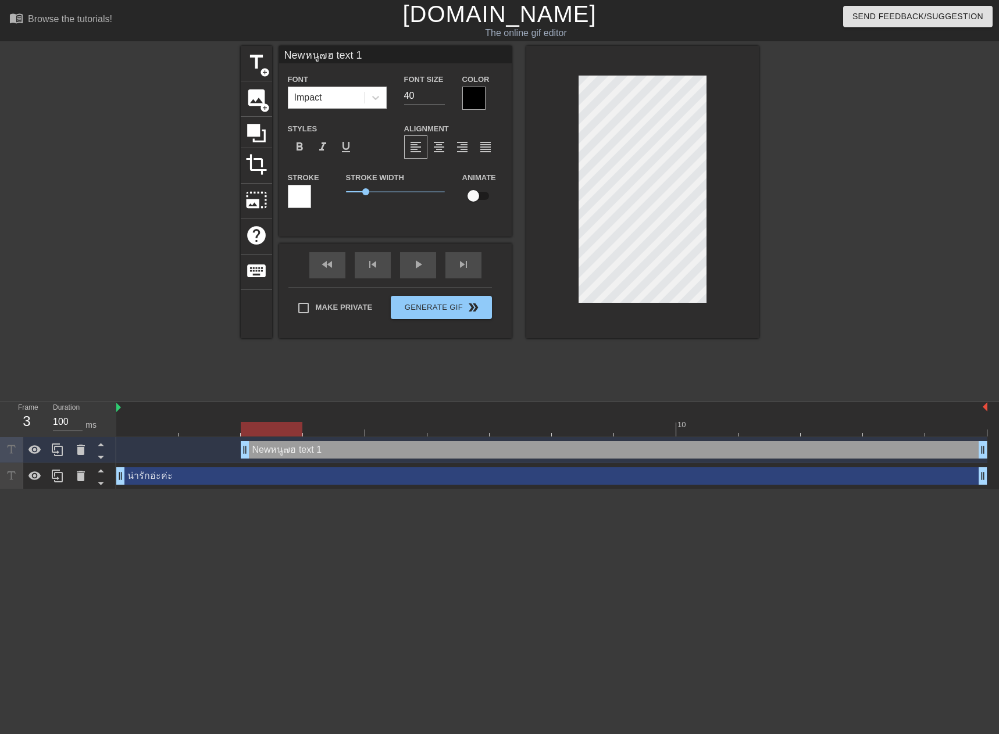
type textarea "Newหนู๗ฮ. text 1"
type input "Newหนู๗ฮ.ฉ text 1"
type textarea "Newหนู๗ฮ.ฉ text 1"
type input "Newหนู๗ฮ.ฉซ text 1"
type textarea "Newหนู๗ฮ.ฉซ text 1"
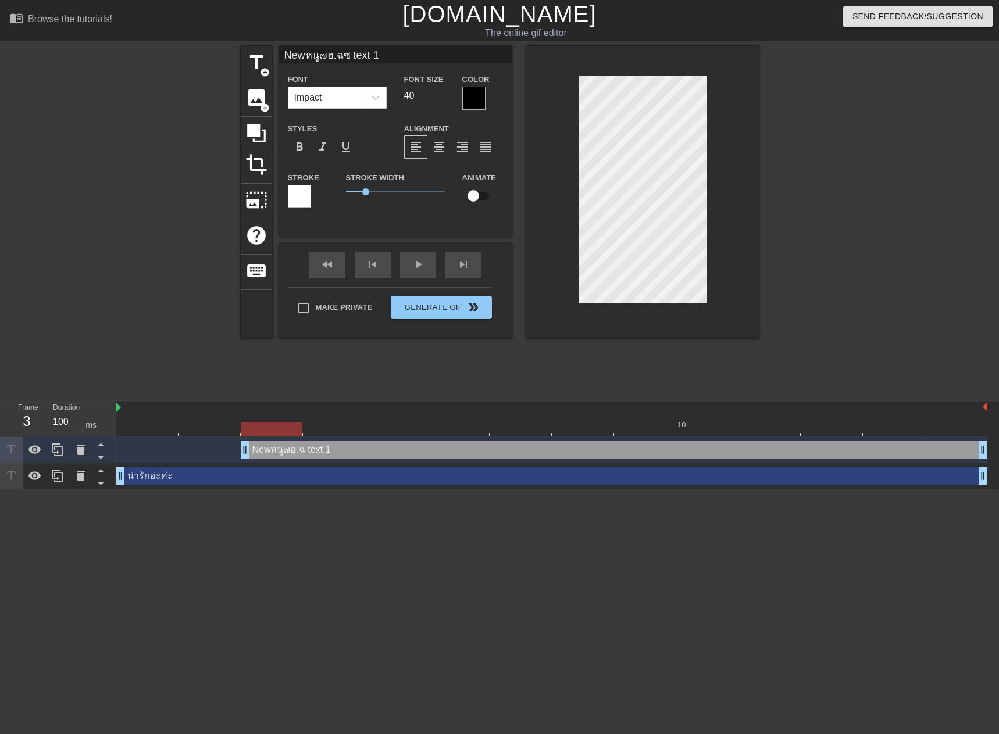
scroll to position [1, 5]
type input "Newหนู๗ฮ.ฉซ็ text 1"
type textarea "Newหนู๗ฮ.ฉซ็ text 1"
type input "Newหนู๗ฮ.ฉซ็ซ text 1"
type textarea "Newหนู๗ฮ.ฉซ็ซ text 1"
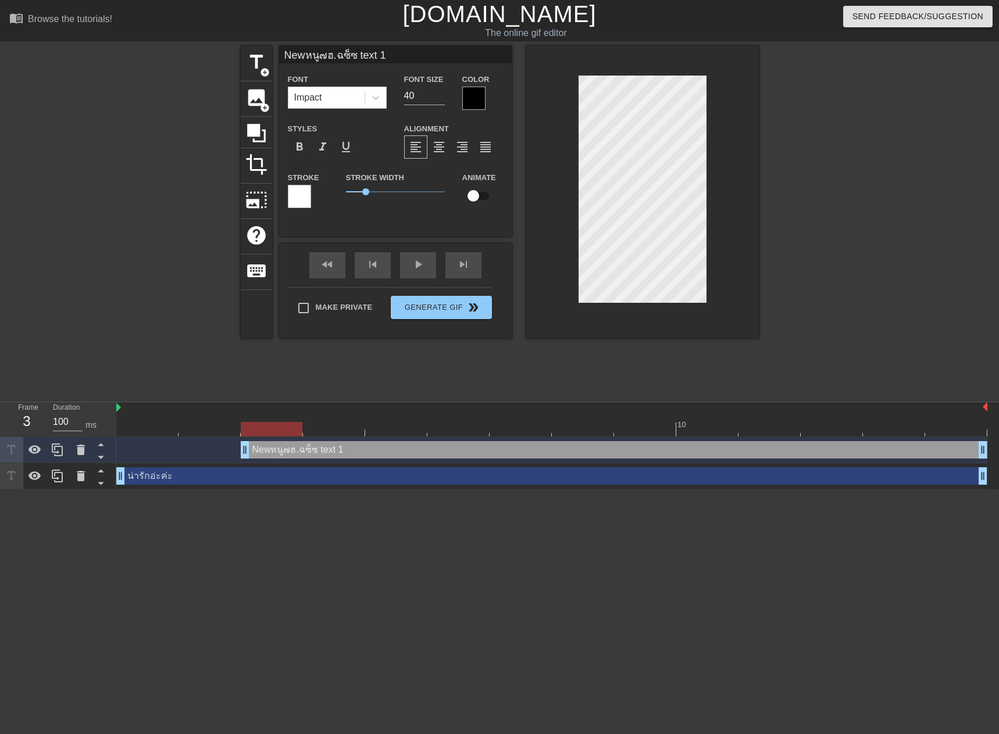
type input "Newหนู๗ฮ.ฉซ็ซ๖ text 1"
type textarea "Newหนู๗ฮ.ฉซ็ซ๖ text 1"
type input "Newหนู๗ฮ.ฉซ็ซ๖๋ text 1"
type textarea "Newหนู๗ฮ.ฉซ็ซ๖๋ text 1"
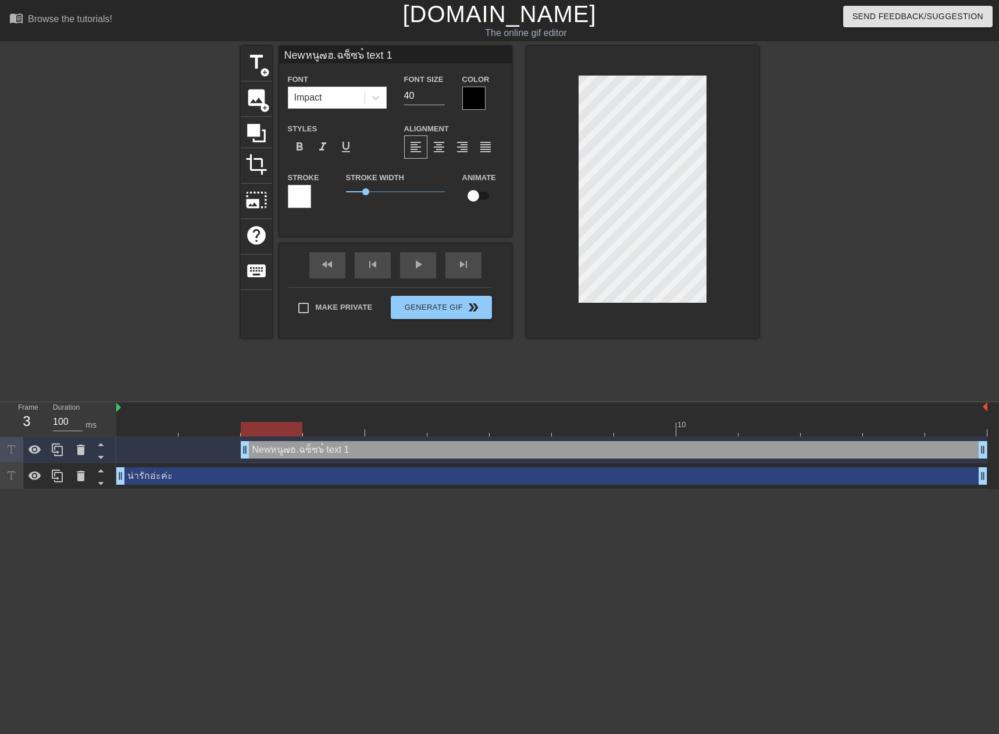
type input "Newหนู๗ฮ.ฉซ็ซ๖๋ธ text 1"
type textarea "Newหนู๗ฮ.ฉซ็ซ๖๋ธ text 1"
type input "Newหนู๗ฮ.ฉซ็ซ๖๋ text 1"
type textarea "Newหนู๗ฮ.ฉซ็ซ๖๋ text 1"
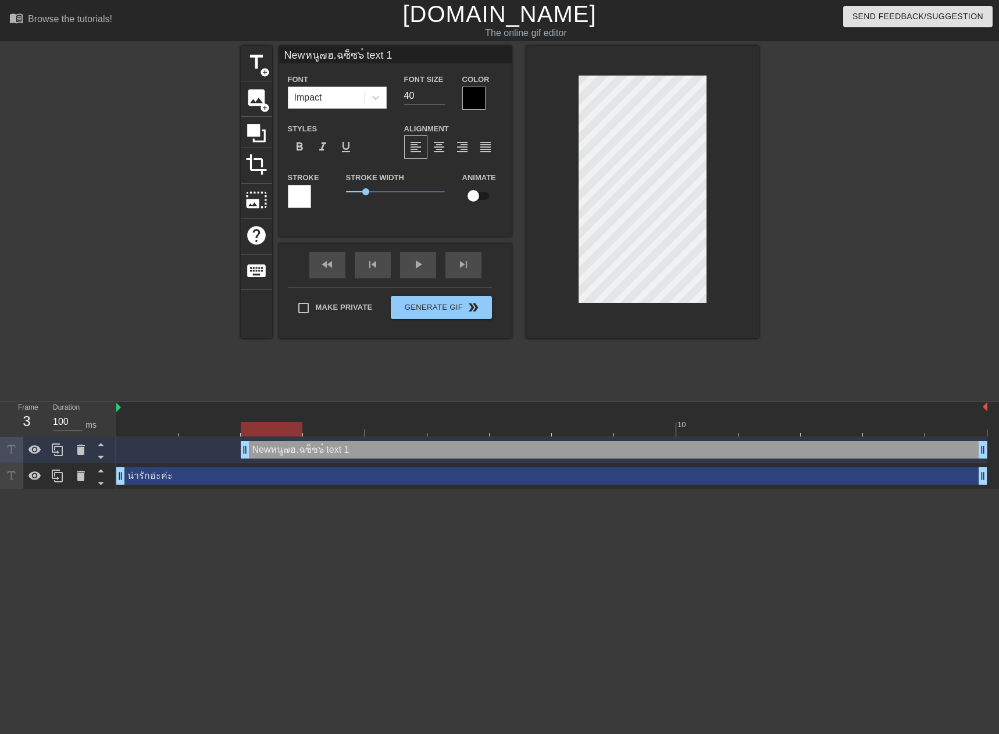
type input "Newหนู๗ฮ.ฉซ็ซ๖ text 1"
type textarea "Newหนู๗ฮ.ฉซ็ซ๖ text 1"
type input "Newหนู๗ฮ.ฉซ็ซ text 1"
type textarea "Newหนู๗ฮ.ฉซ็ซ text 1"
type input "Newหนู๗ฮ.ฉซ็ text 1"
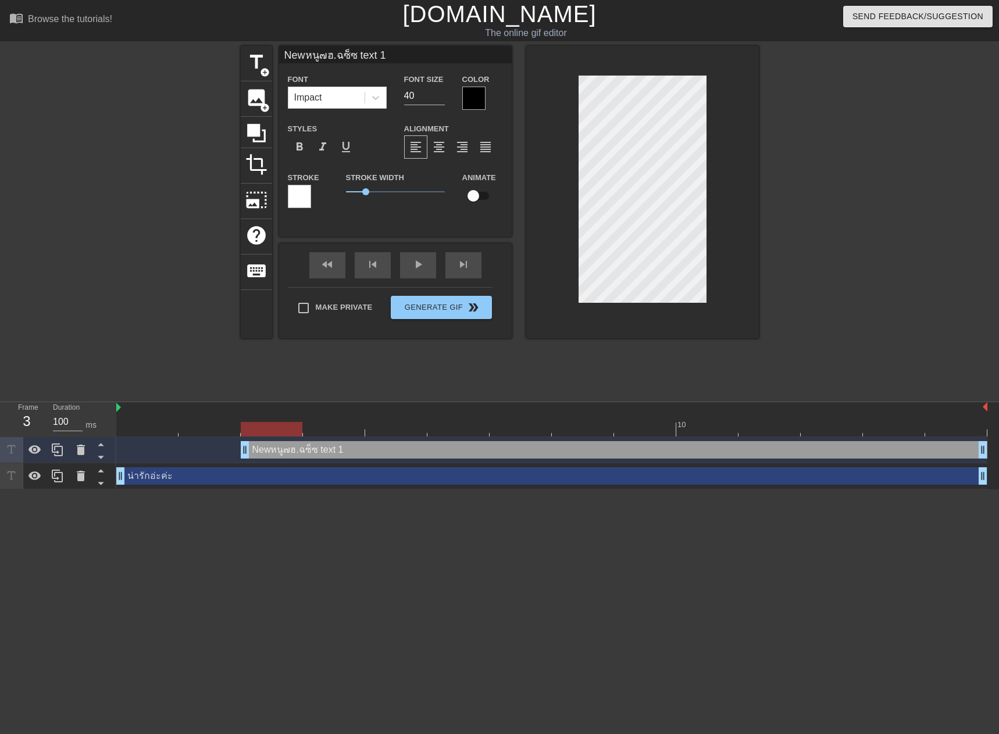
type textarea "Newหนู๗ฮ.ฉซ็ text 1"
type input "Newหนู๗ฮ.ฉซ text 1"
type textarea "Newหนู๗ฮ.ฉซ text 1"
type input "Newหนู๗ฮ.ฉ text 1"
type textarea "Newหนู๗ฮ.ฉ text 1"
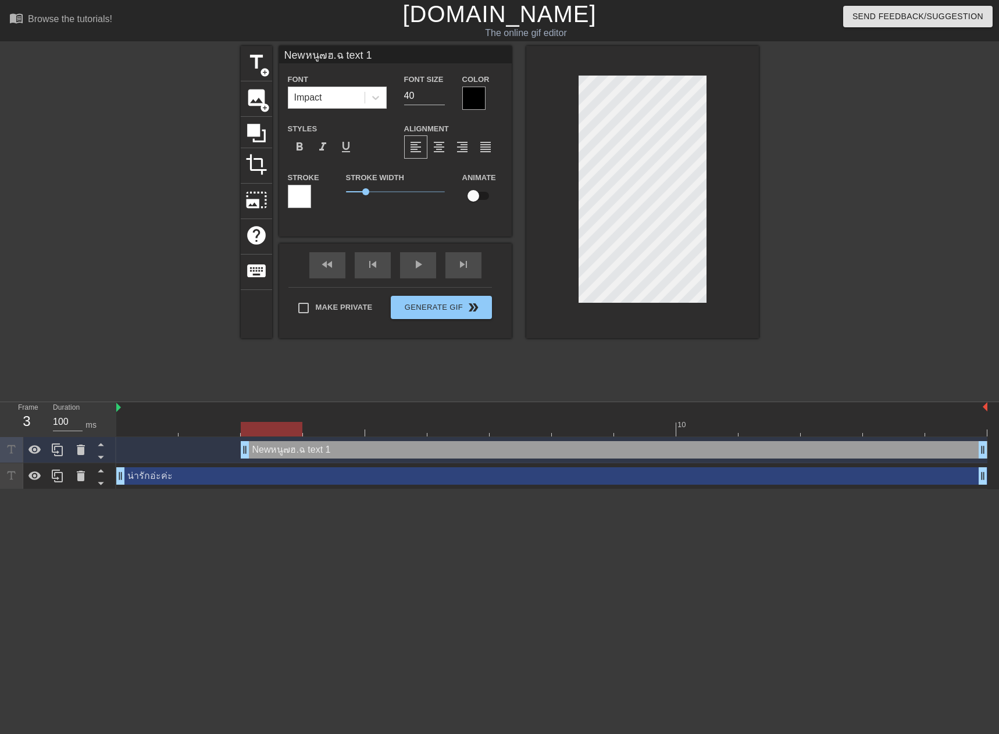
type input "Newหนู๗ฮ. text 1"
type textarea "Newหนู๗ฮ. text 1"
type input "Newหนู๗ฮ text 1"
type textarea "Newหนู๗ฮ text 1"
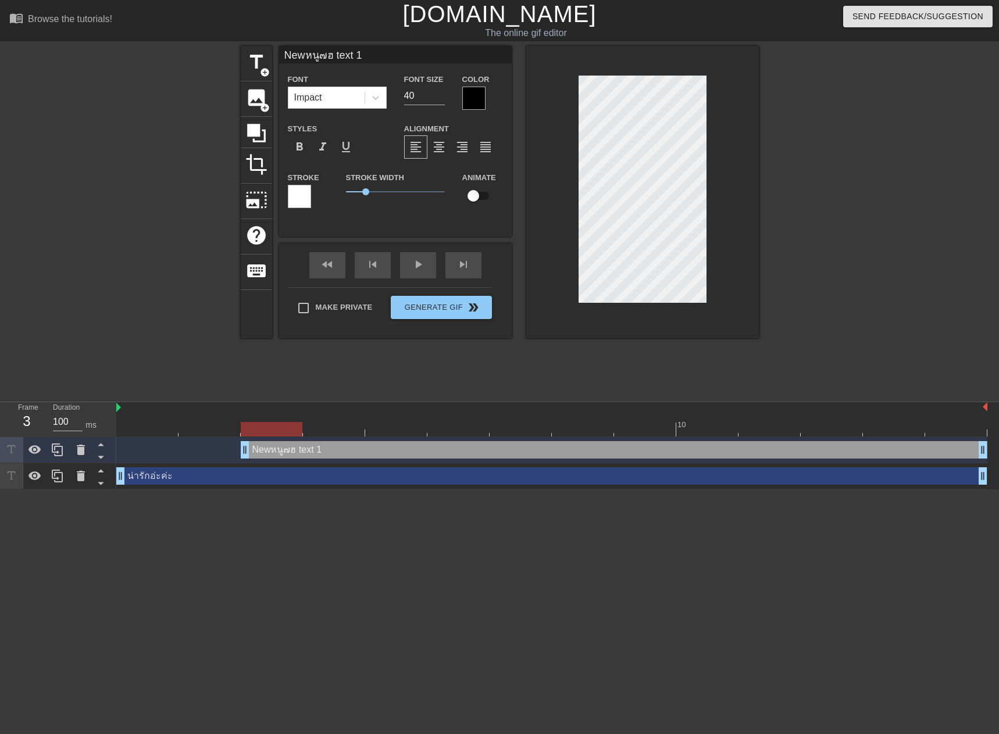
type input "Newหนู๗ text 1"
type textarea "Newหนู๗ text 1"
type input "Newหนู text 1"
type textarea "Newหนู text 1"
type input "Newหนูจ text 1"
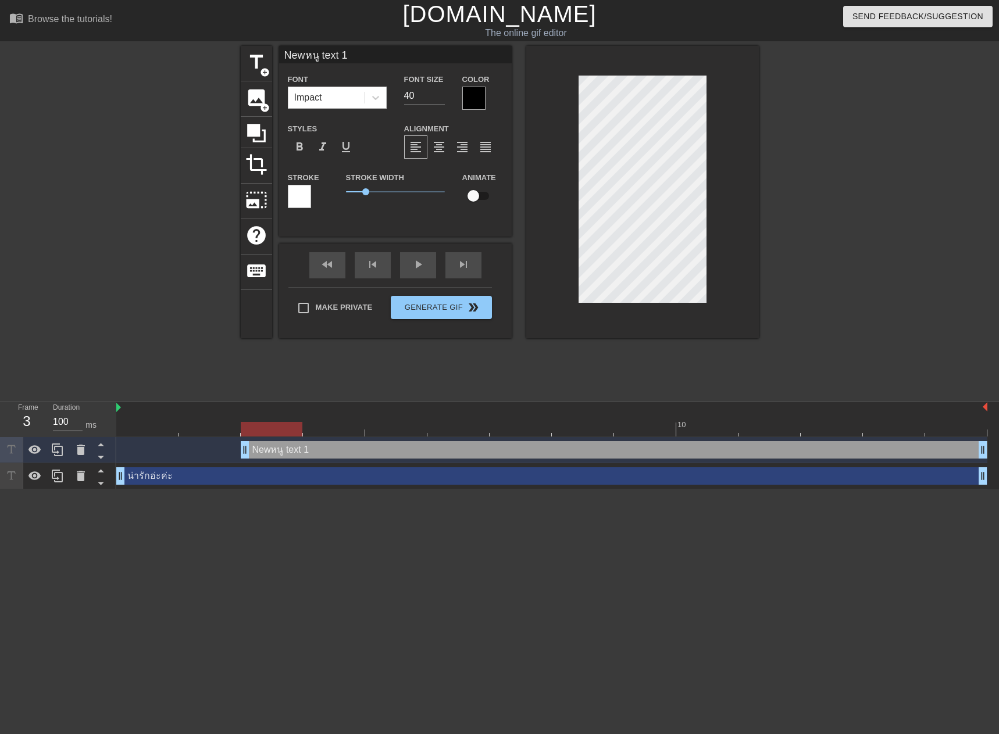
type textarea "Newหนูจ text 1"
type input "Newหนูจอ text 1"
type textarea "Newหนูจอ text 1"
type input "Newหนูจอง text 1"
type textarea "Newหนูจอง text 1"
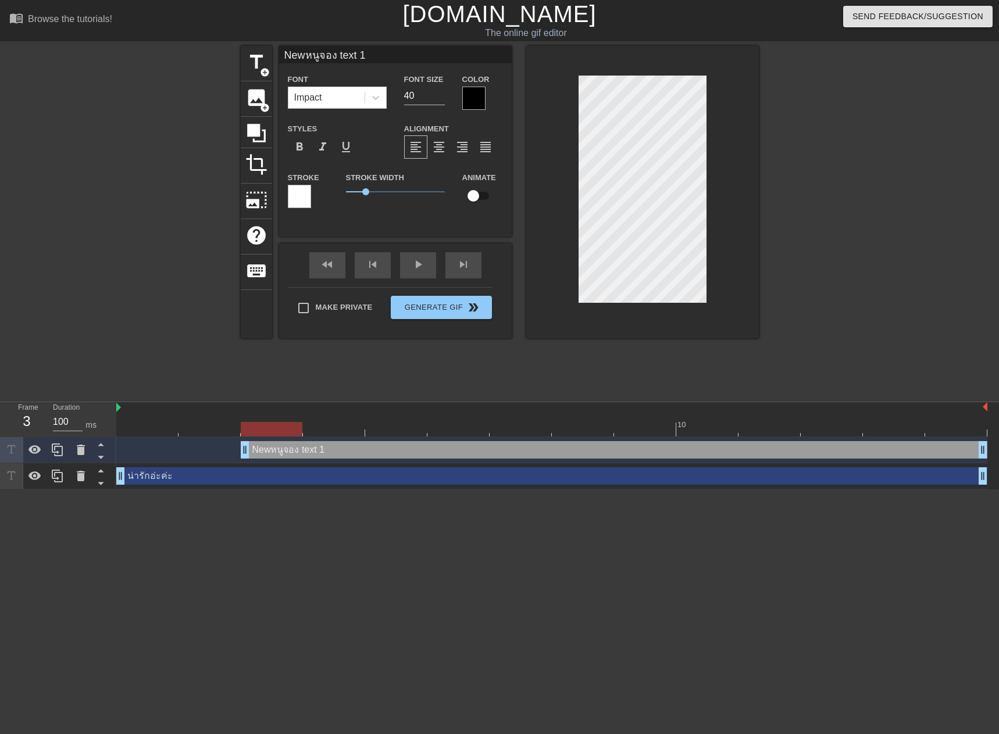
type input "Newหนูจองแ text 1"
type textarea "Newหนูจองแ text 1"
type input "Newหนูจองแว text 1"
type textarea "Newหนูจองแว text 1"
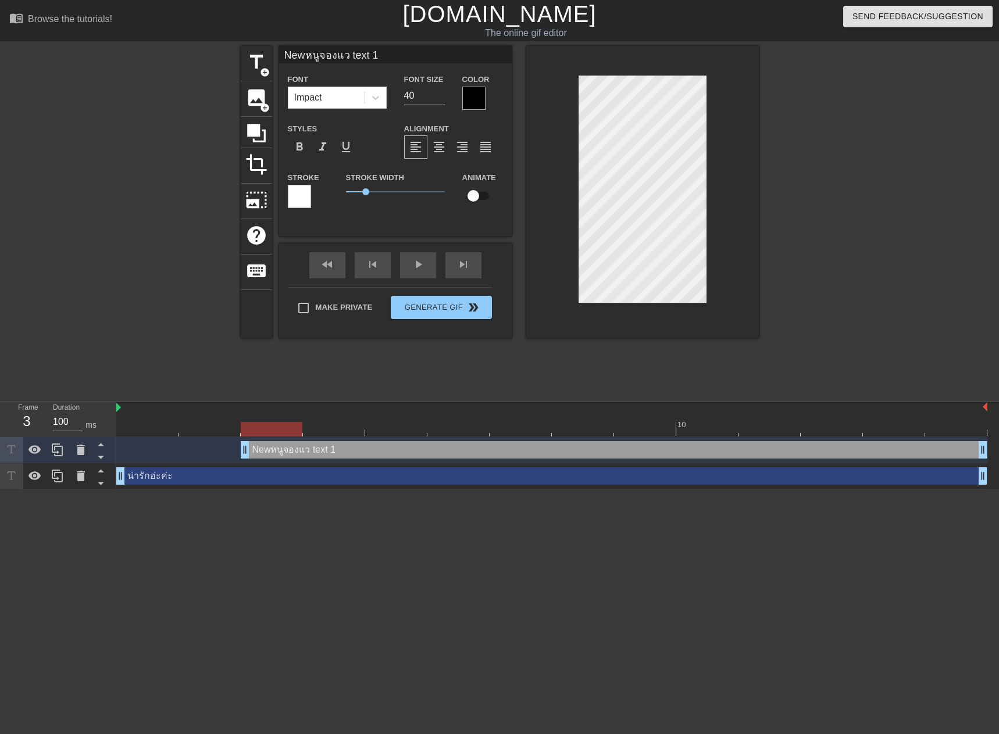
type input "Newหนูจองแว้ text 1"
type textarea "Newหนูจองแว้ text 1"
type input "Newหนูจองแว้ว text 1"
type textarea "Newหนูจองแว้ว text 1"
type input "Newหนูจองแว้วค text 1"
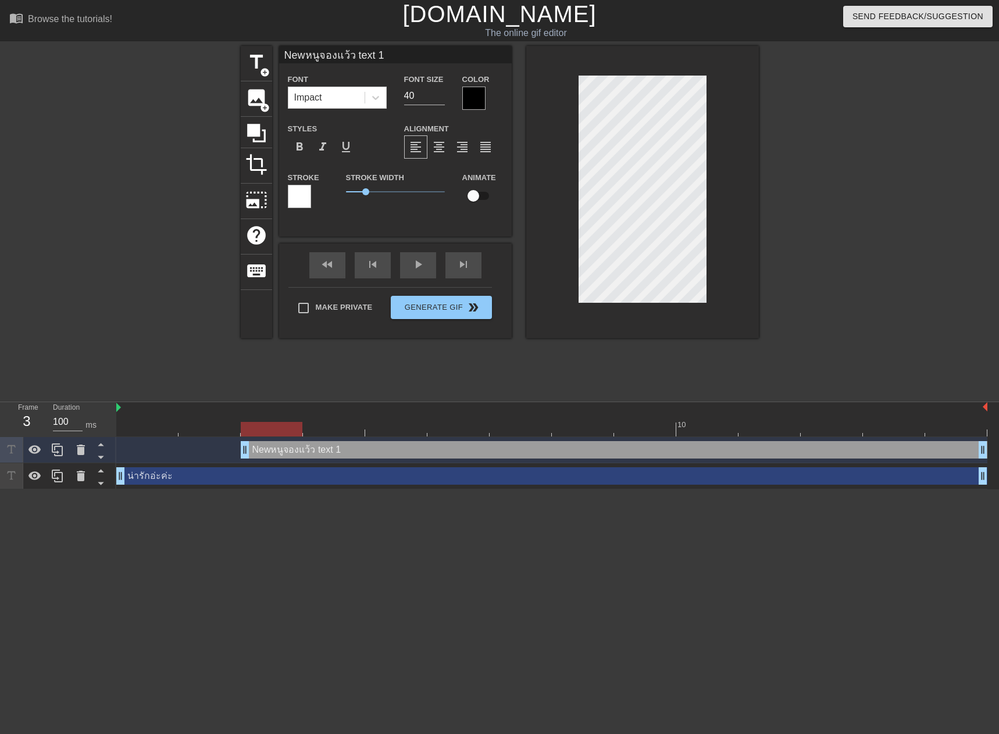
type textarea "Newหนูจองแว้วค text 1"
type input "Newหนูจองแว้วค่ text 1"
type textarea "Newหนูจองแว้วค่ text 1"
type input "Newหนูจองแว้วค่ะ text 1"
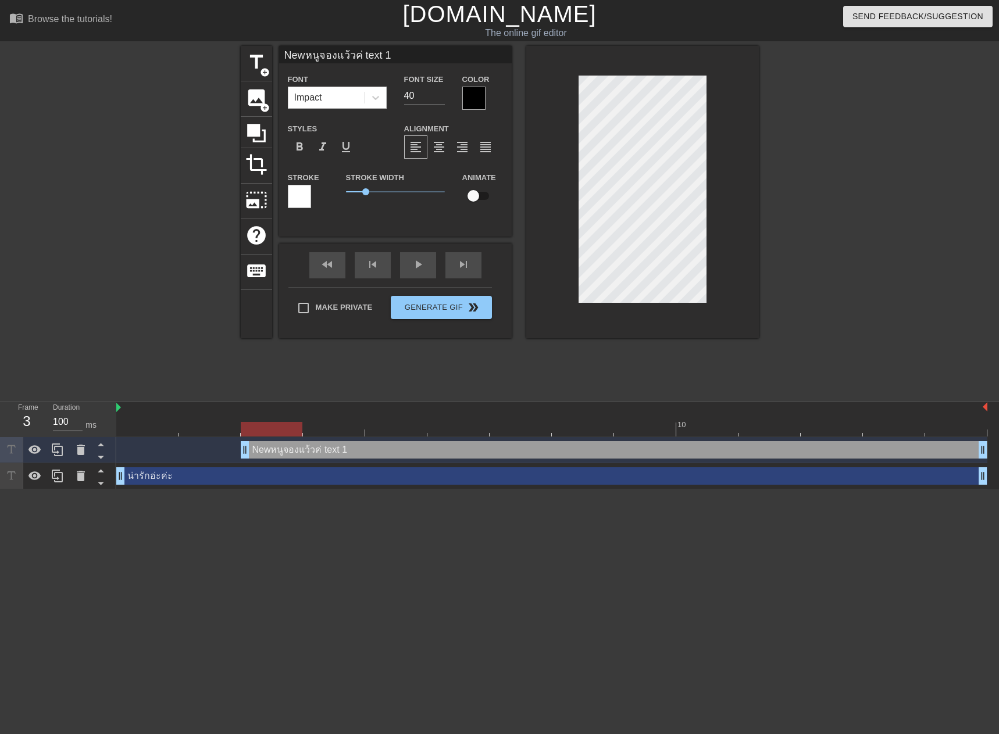
type textarea "Newหนูจองแว้วค่ะ text 1"
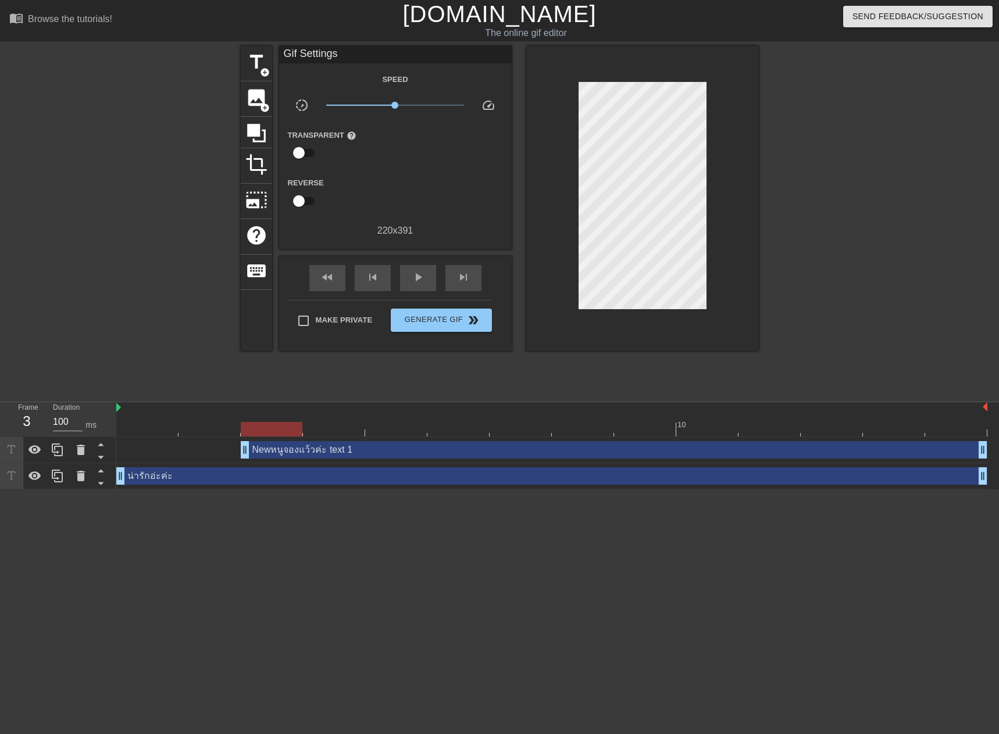
click at [707, 248] on div at bounding box center [642, 198] width 233 height 305
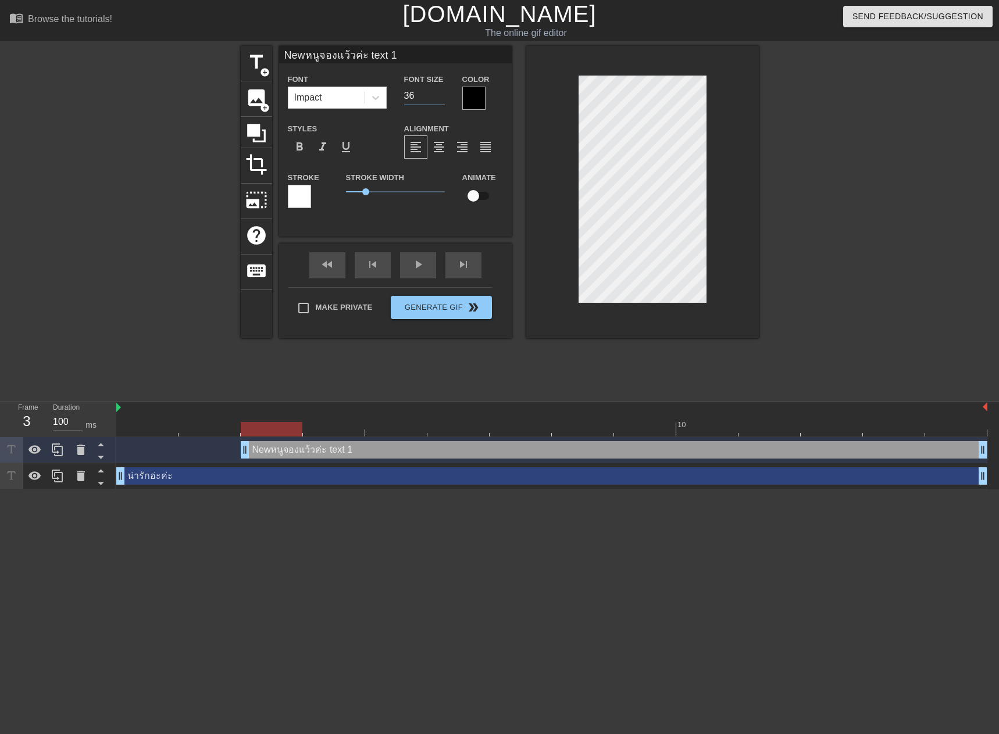
click at [441, 101] on input "36" at bounding box center [424, 96] width 41 height 19
click at [441, 101] on input "35" at bounding box center [424, 96] width 41 height 19
click at [441, 95] on input "36" at bounding box center [424, 96] width 41 height 19
type input "3"
click at [418, 97] on input "3" at bounding box center [424, 96] width 41 height 19
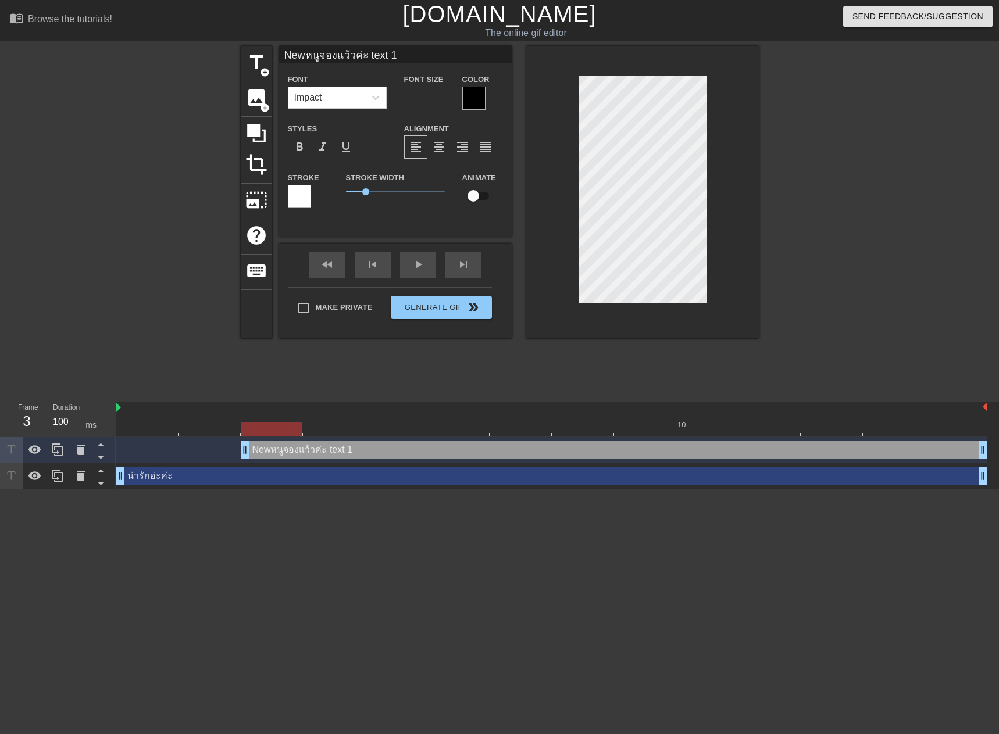
scroll to position [1, 1]
type input "Newหนูหจองแว้วค่ะ text 1"
type textarea "Newหนูหจองแว้วค่ะ text 1"
type input "-1"
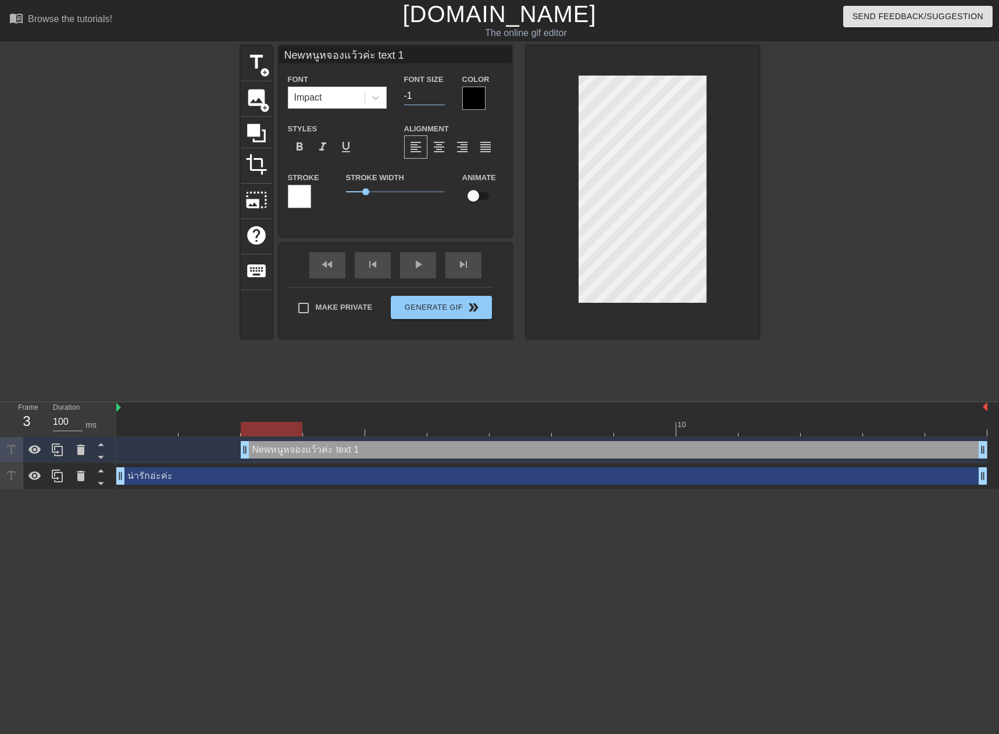
click at [439, 98] on input "-1" at bounding box center [424, 96] width 41 height 19
click at [417, 94] on input "-1" at bounding box center [424, 96] width 41 height 19
type input "35"
type input "Newหนูจองแว้วค่ะ text 1"
type textarea "Newหนูจองแว้วค่ะ text 1"
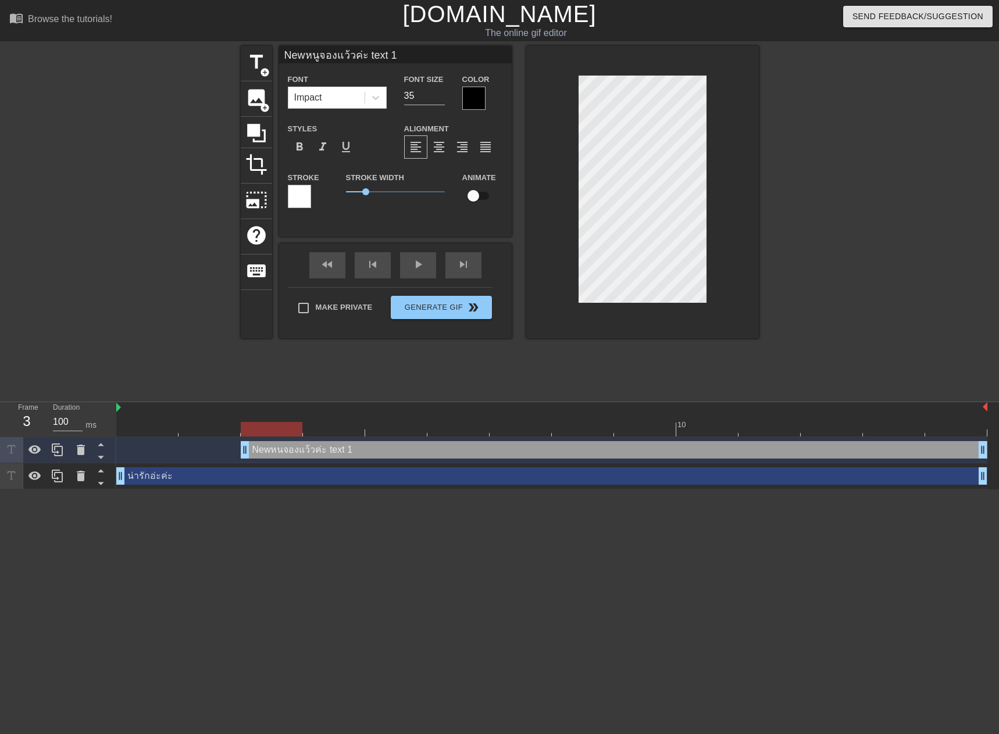
type input "Newหนจองแว้วค่ะ text 1"
type textarea "Newหนจองแว้วค่ะ text 1"
type input "Newหจองแว้วค่ะ text 1"
type textarea "Newหจองแว้วค่ะ text 1"
type input "Newจองแว้วค่ะ text 1"
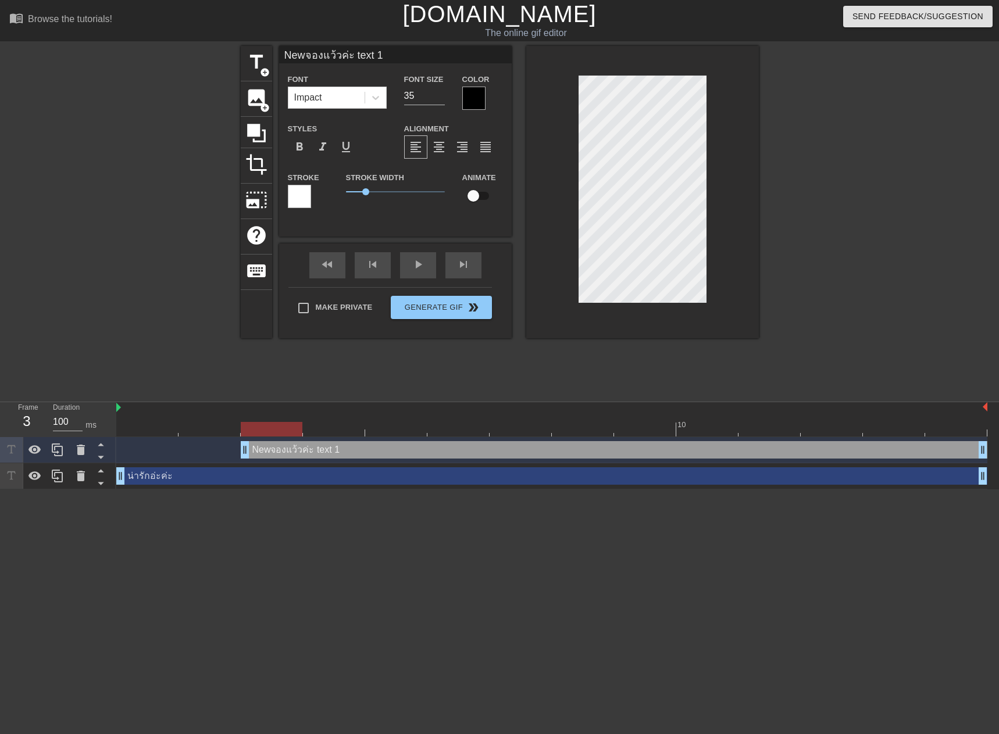
type textarea "Newจองแว้วค่ะ text 1"
type input "Newจ text 1"
type textarea "Newจ text 1"
type input "New text 1"
type textarea "New text 1"
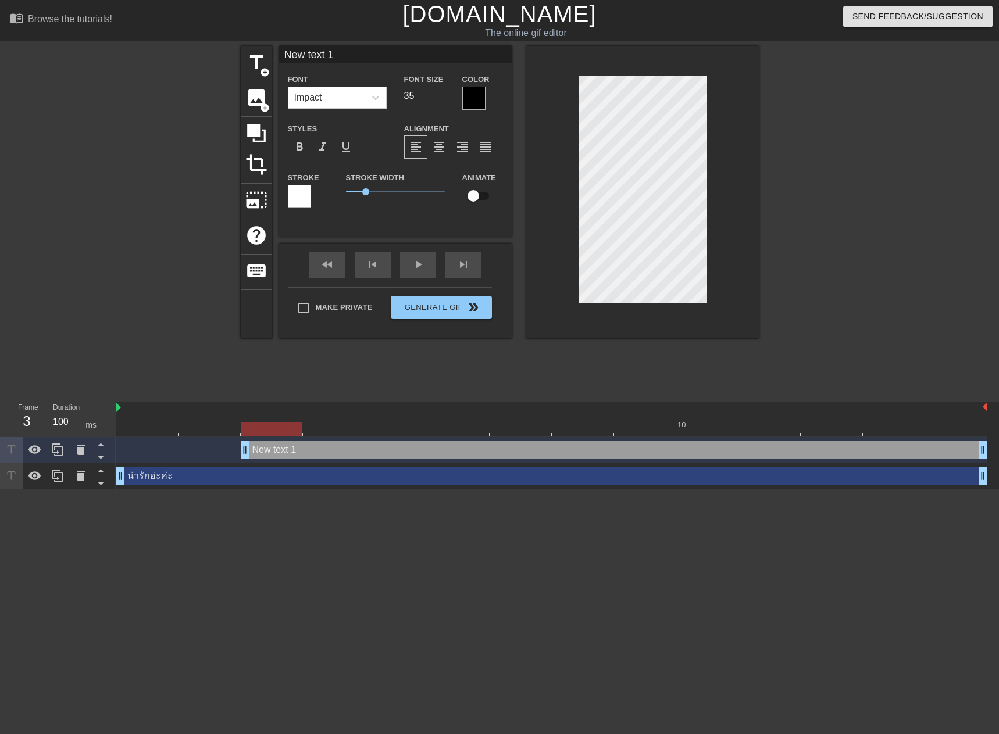
type input "Ne text 1"
type textarea "Ne text 1"
type input "N text 1"
type textarea "N text 1"
type input "text 1"
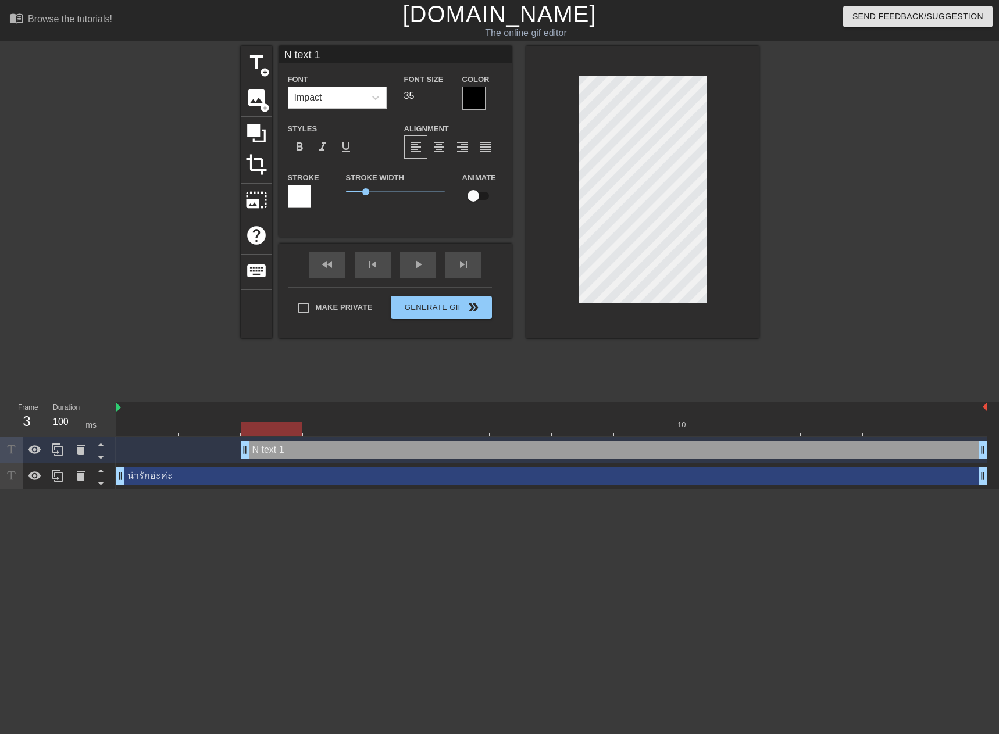
type textarea "text 1"
type input "text"
type textarea "text"
type input "text"
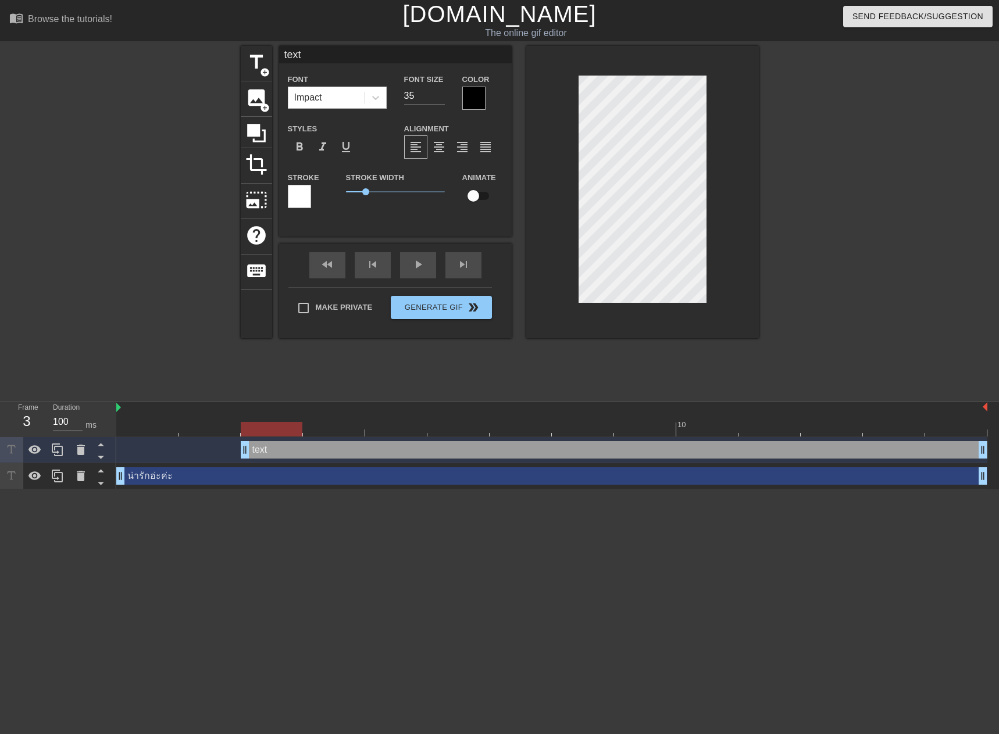
type textarea "text"
type input "tex"
type textarea "tex"
type input "te"
type textarea "te"
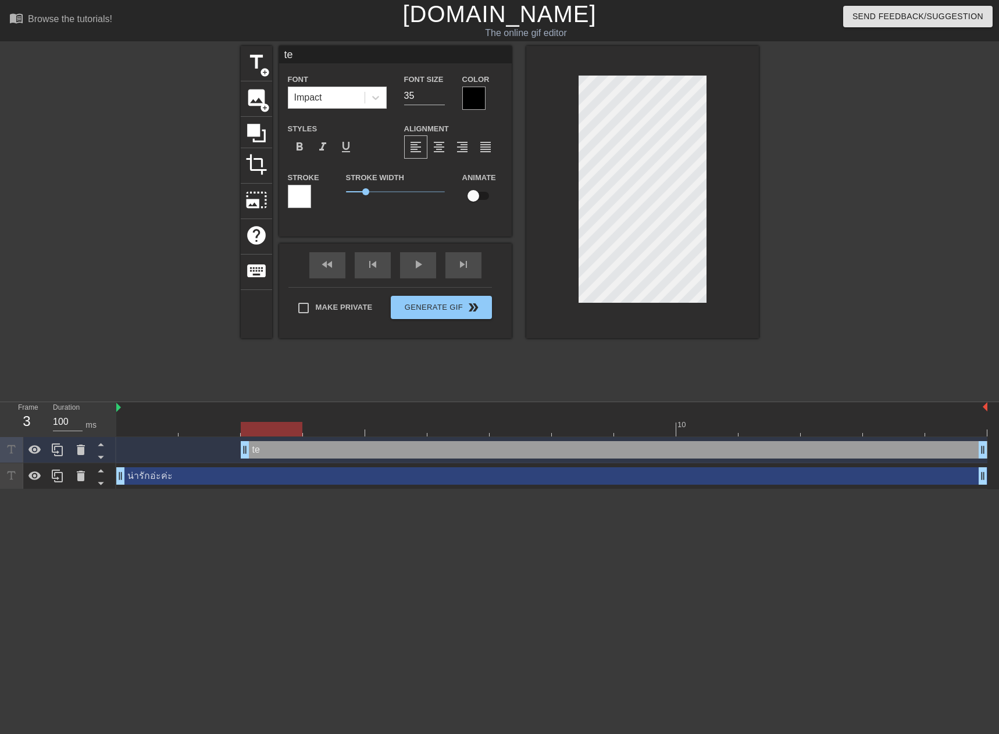
type input "t"
type textarea "t"
type input "ห"
type textarea "ห"
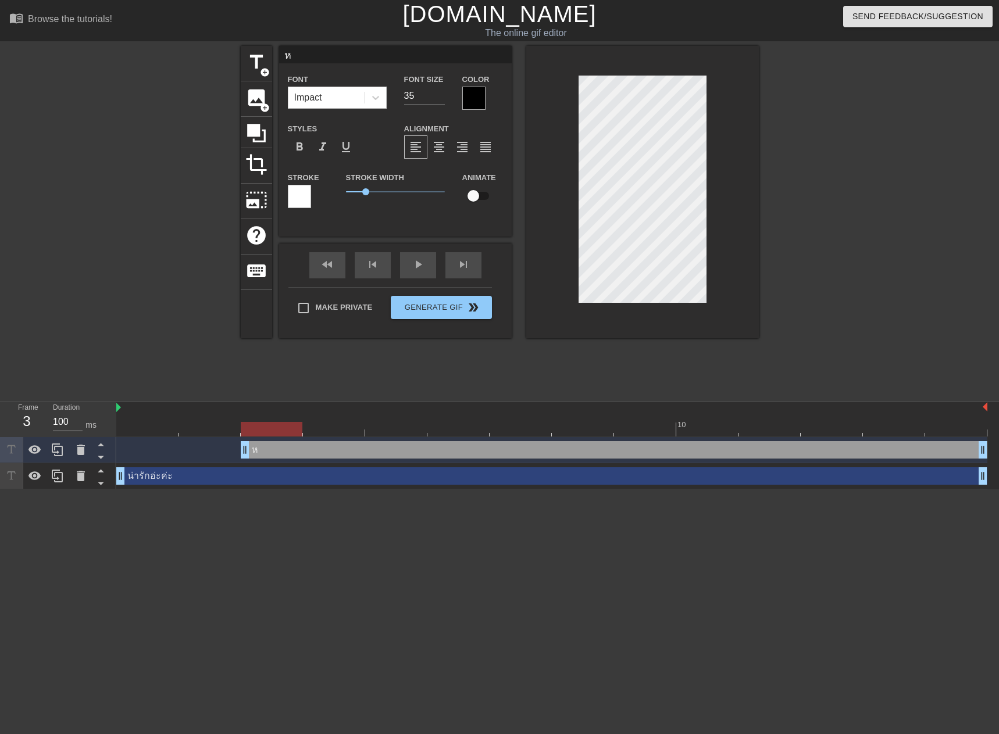
type input "หน"
type textarea "หน"
type input "หนู"
type textarea "หนู"
type input "หนูจ"
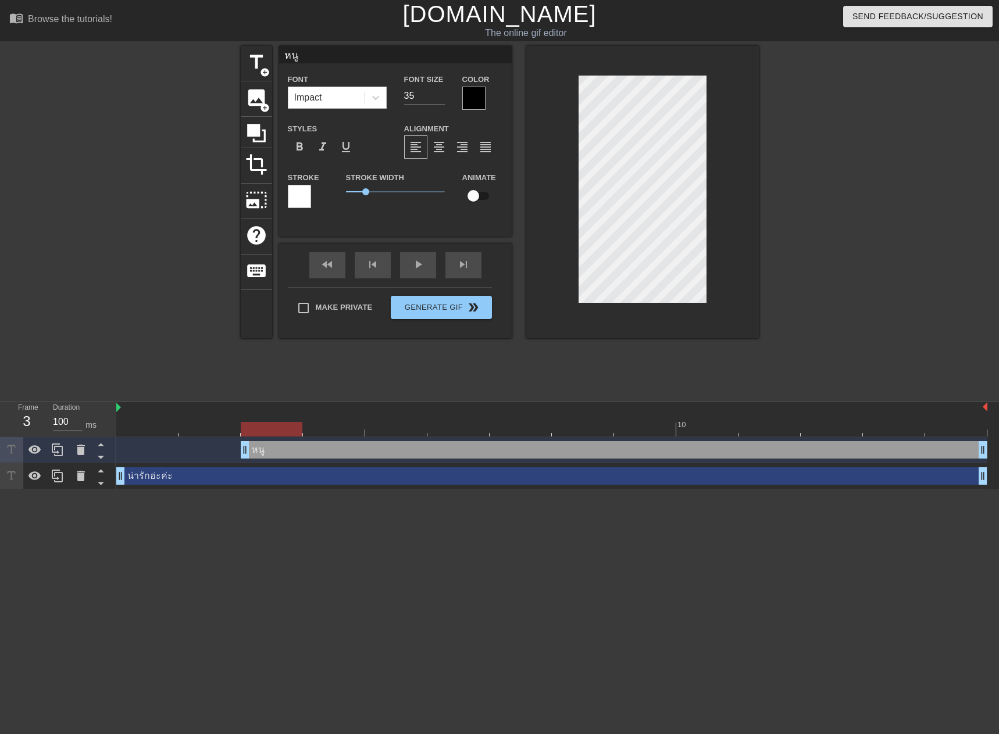
type textarea "หนูจ"
type input "หนูจอ"
type textarea "หนูจอ"
type input "หนูจอง"
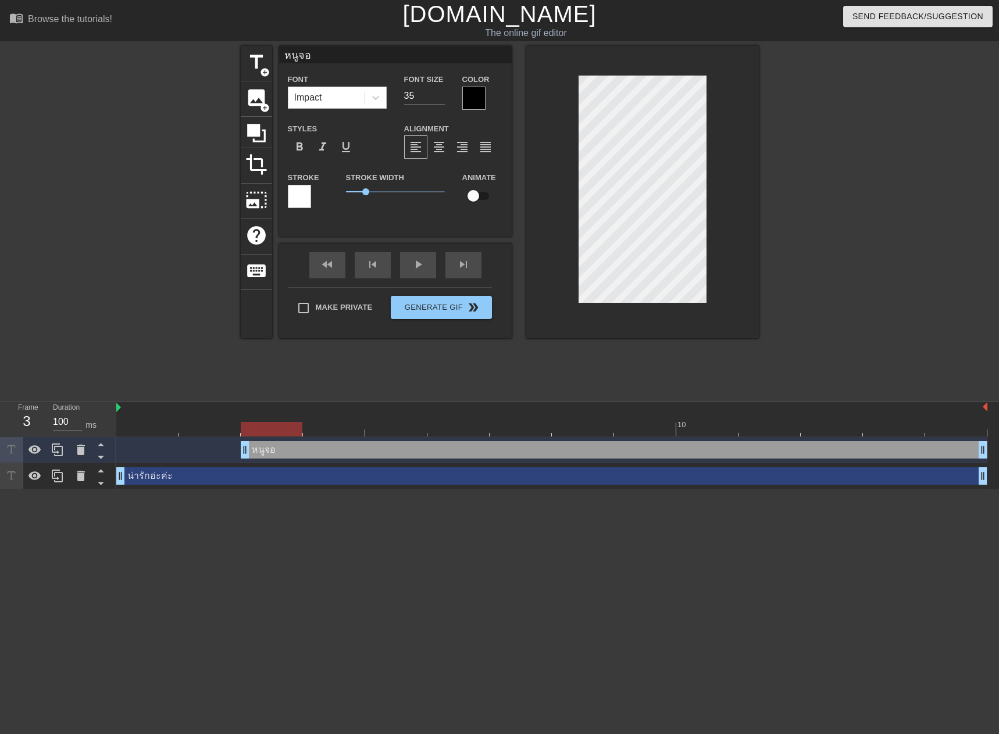
type textarea "หนูจอง"
type input "หนูจองแ"
type textarea "หนูจองแ"
type input "หนูจองแว"
type textarea "หนูจองแว"
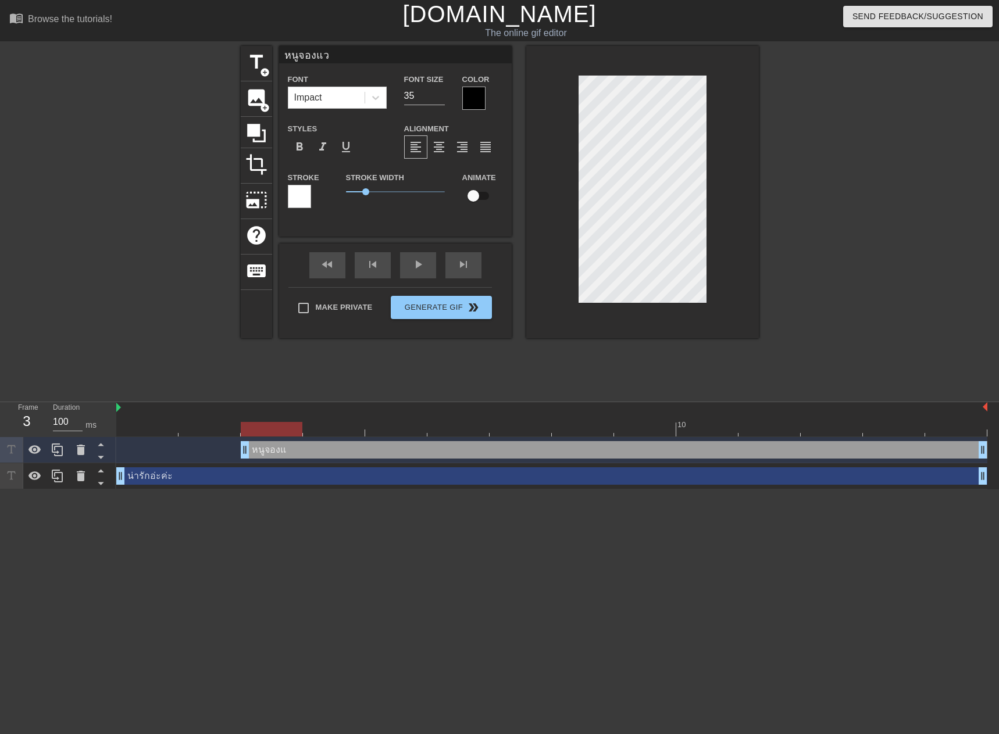
scroll to position [1, 2]
type input "หนูจองแว้"
type textarea "หนูจองแว้"
type input "หนูจองแว้ว"
type textarea "หนูจองแว้ว"
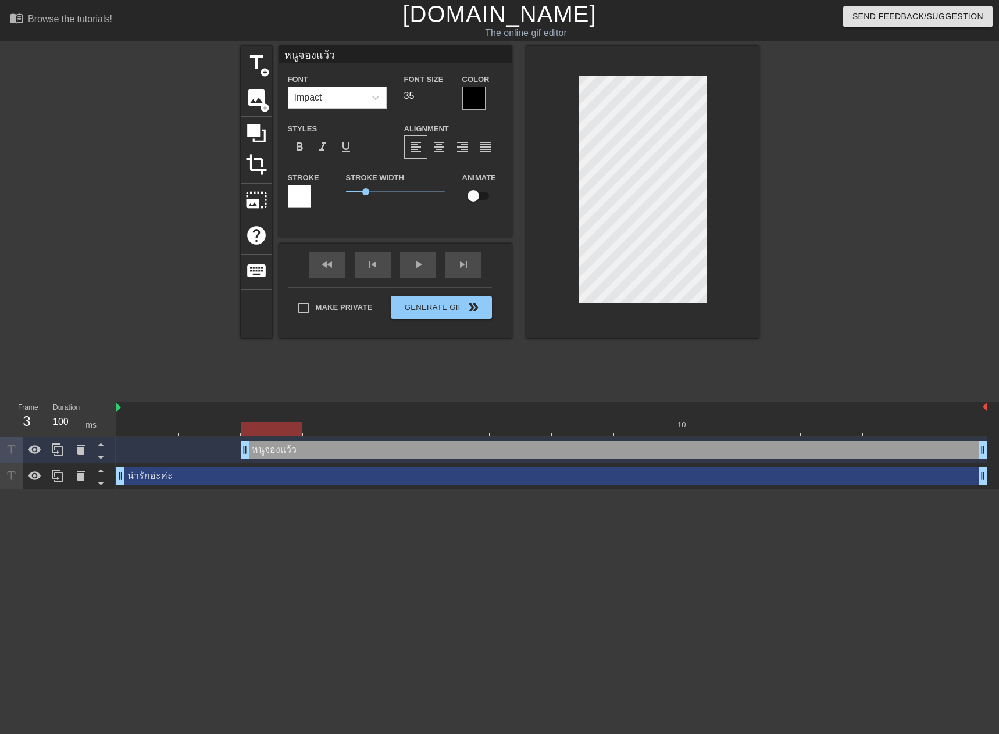
type input "หนูจองแว้วค"
type textarea "หนูจองแว้วค"
type input "หนูจองแว้วค่"
type textarea "หนูจองแว้วค่"
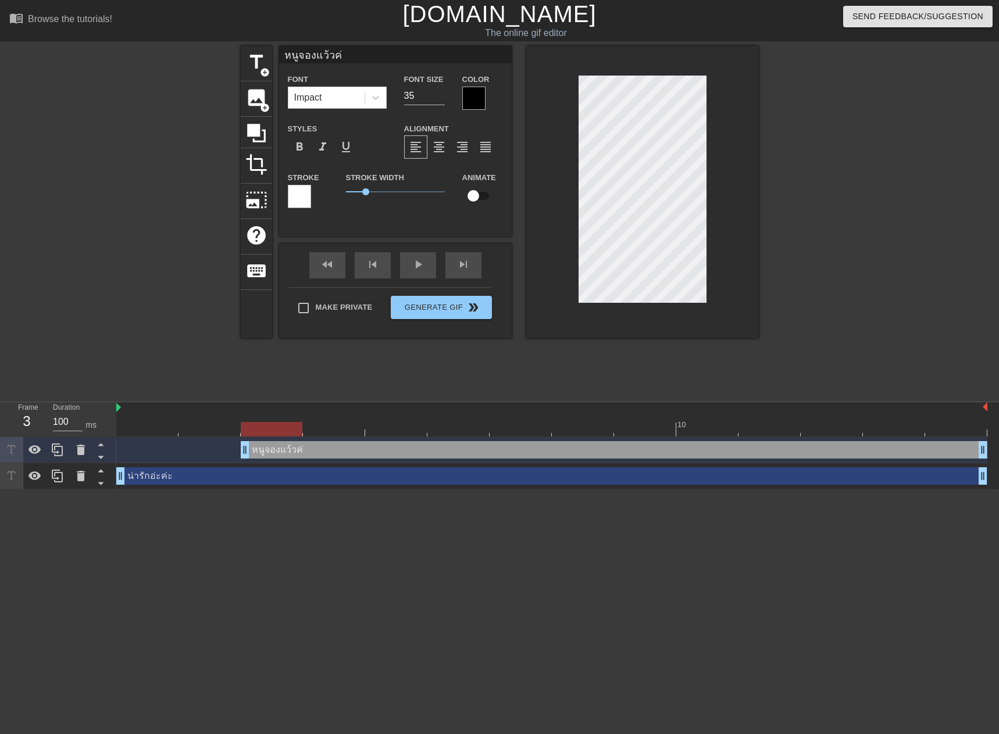
type input "หนูจองแว้วค่ะ"
type textarea "หนูจองแว้วค่ะ"
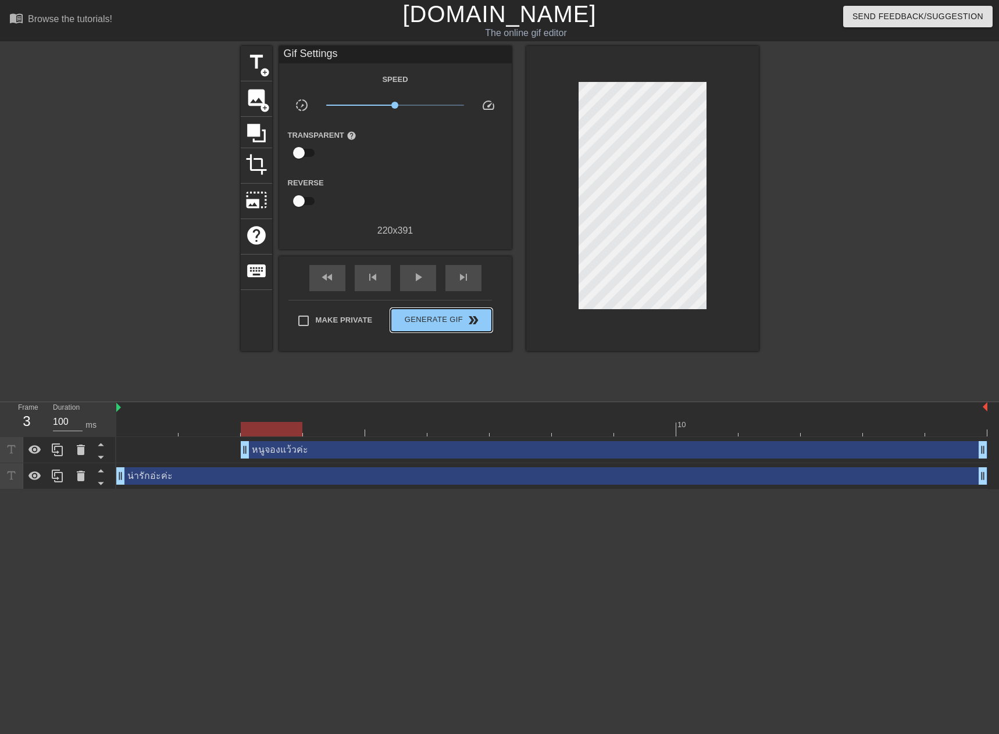
click at [468, 300] on div "Make Private Generate Gif double_arrow" at bounding box center [390, 323] width 204 height 46
click at [464, 319] on span "Generate Gif double_arrow" at bounding box center [440, 320] width 91 height 14
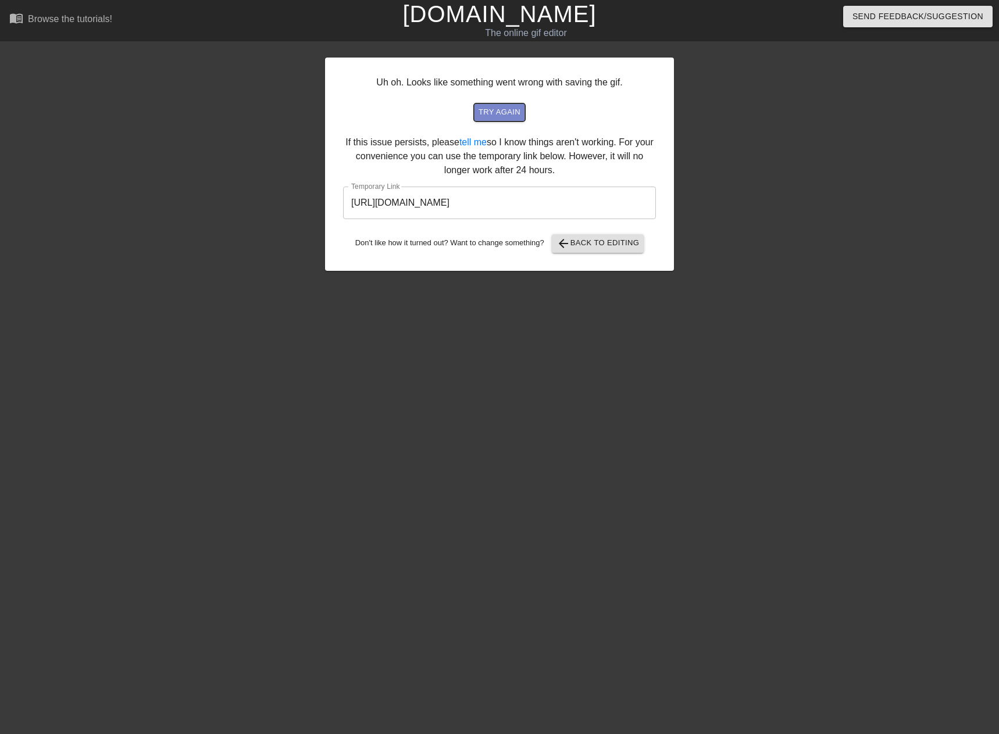
click at [510, 106] on span "try again" at bounding box center [500, 112] width 42 height 13
click at [579, 240] on span "arrow_back Back to Editing" at bounding box center [598, 244] width 83 height 14
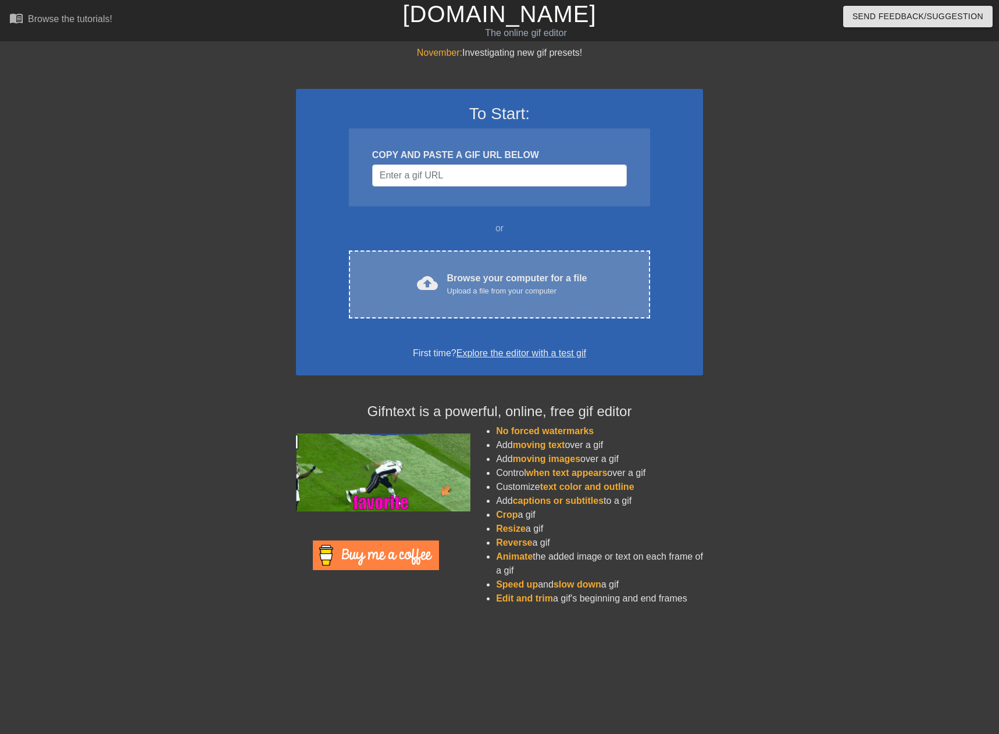
click at [466, 275] on div "Browse your computer for a file Upload a file from your computer" at bounding box center [517, 285] width 140 height 26
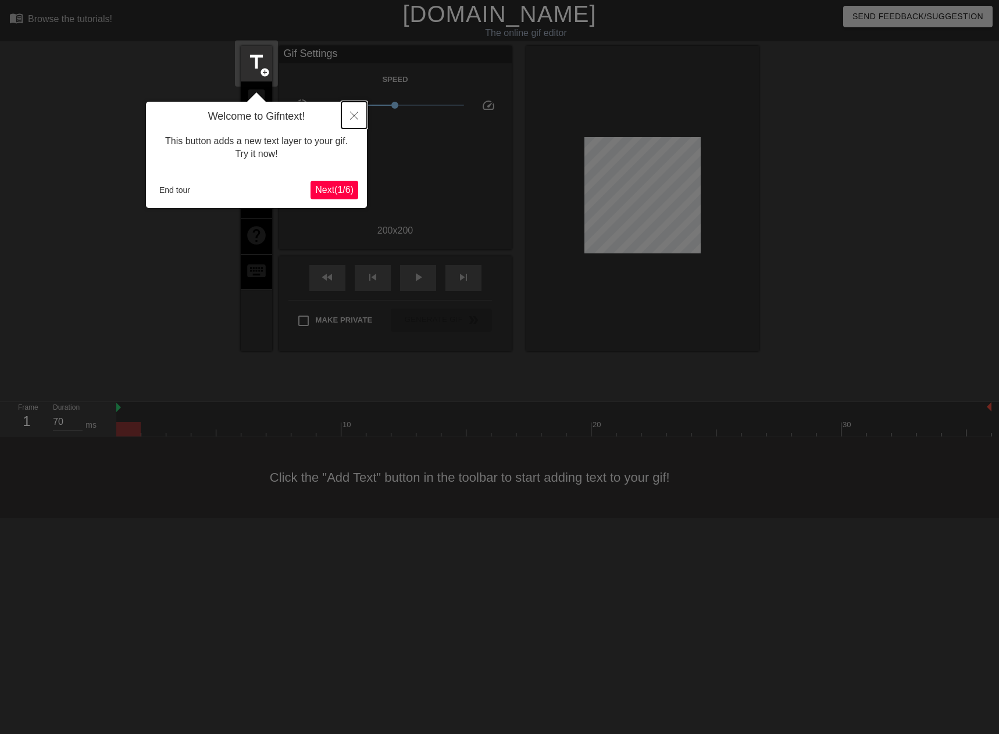
click at [356, 111] on button "Close" at bounding box center [354, 115] width 26 height 27
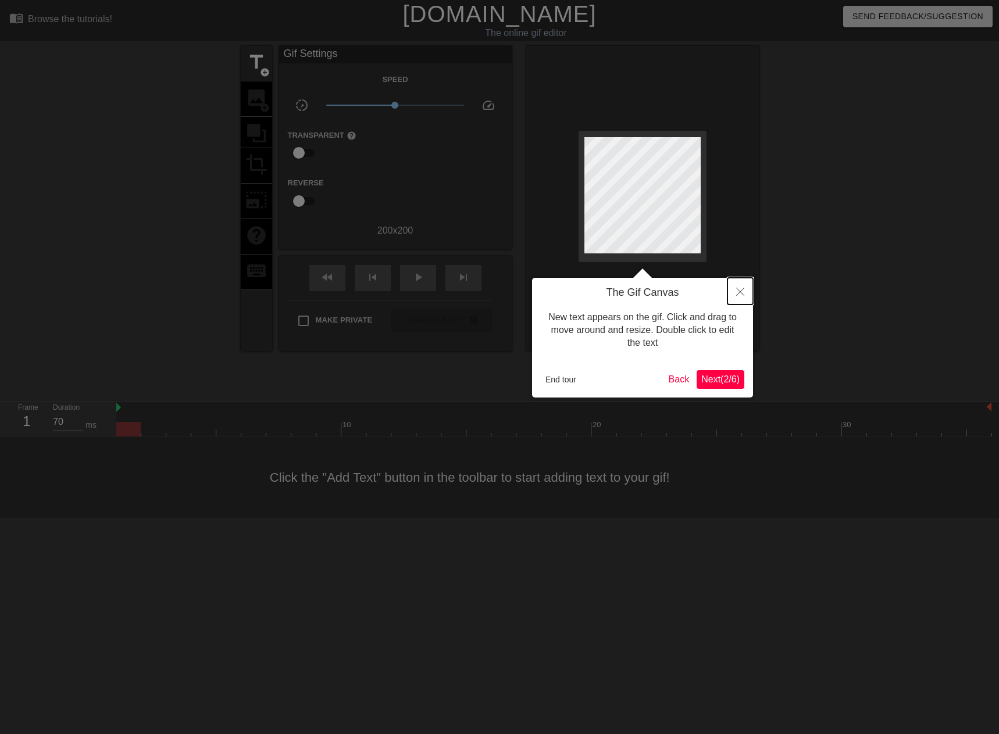
click at [741, 287] on button "Close" at bounding box center [740, 291] width 26 height 27
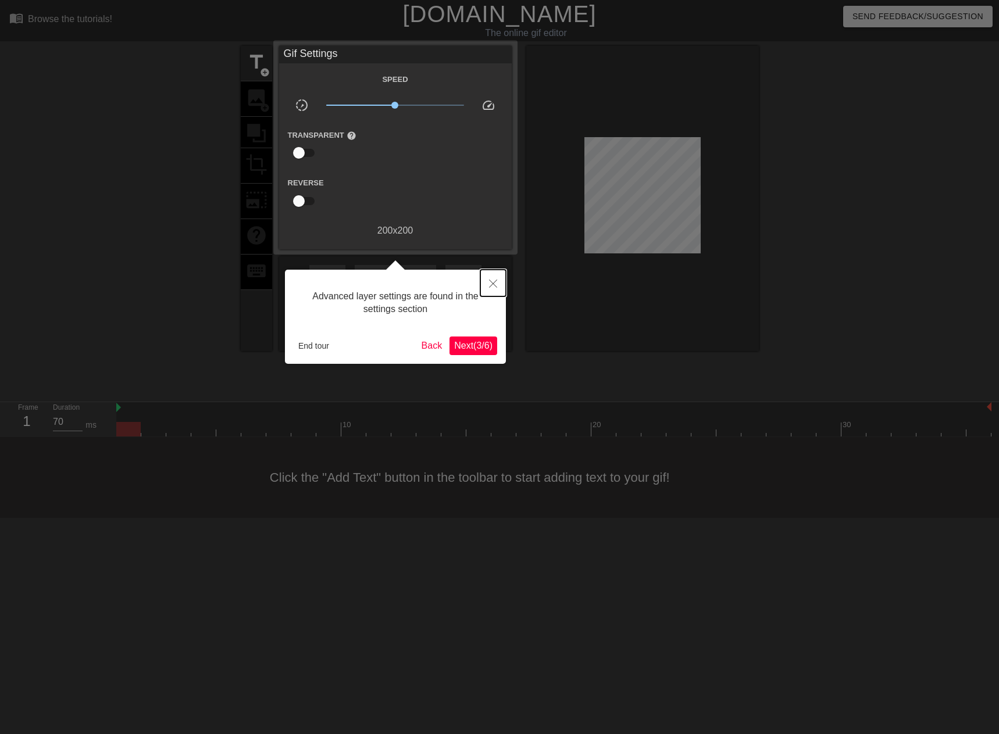
click at [495, 278] on button "Close" at bounding box center [493, 283] width 26 height 27
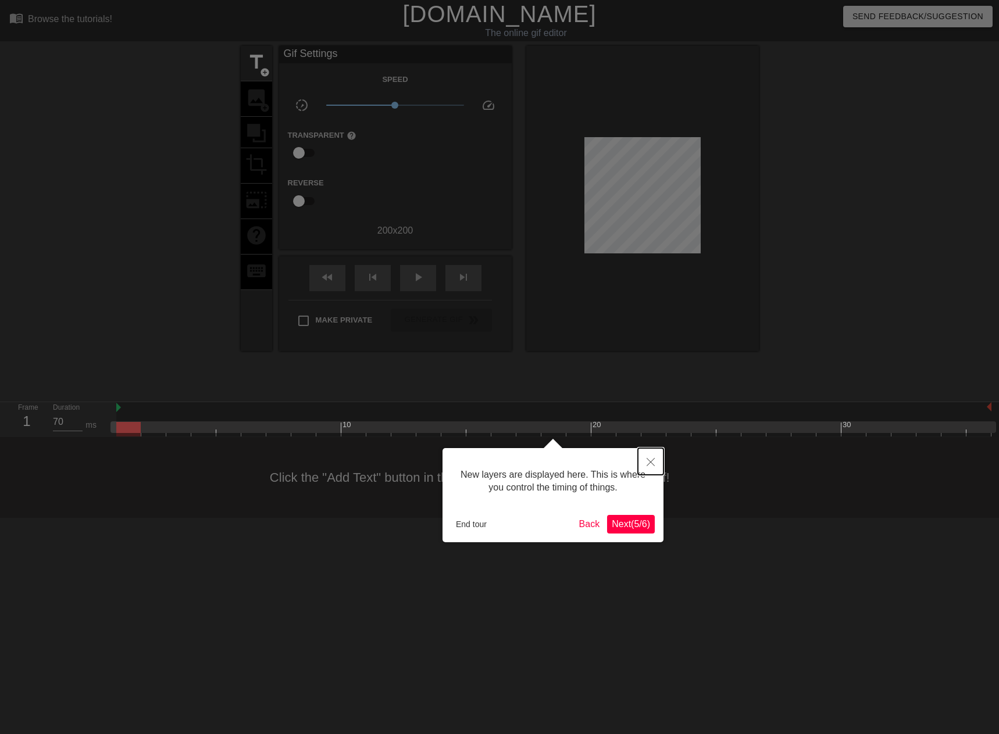
click at [657, 462] on button "Close" at bounding box center [651, 461] width 26 height 27
